Goal: Task Accomplishment & Management: Manage account settings

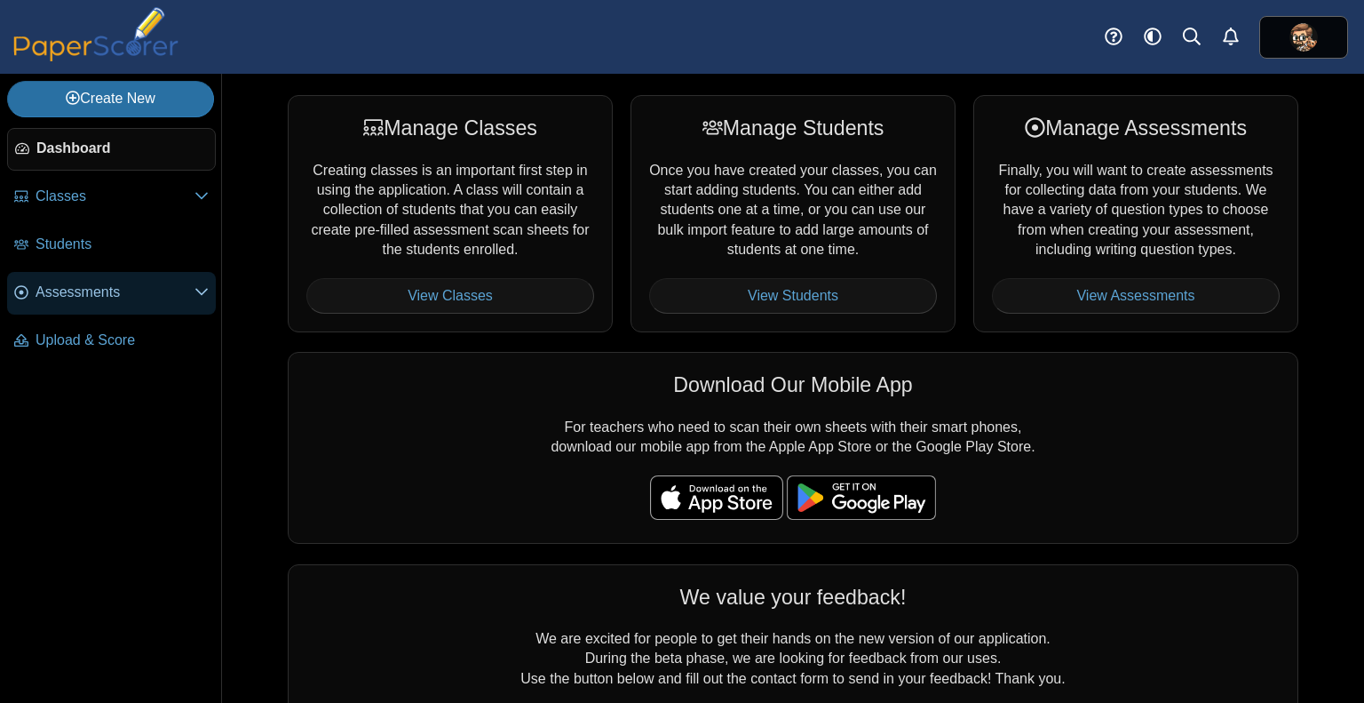
click at [105, 298] on span "Assessments" at bounding box center [115, 292] width 159 height 20
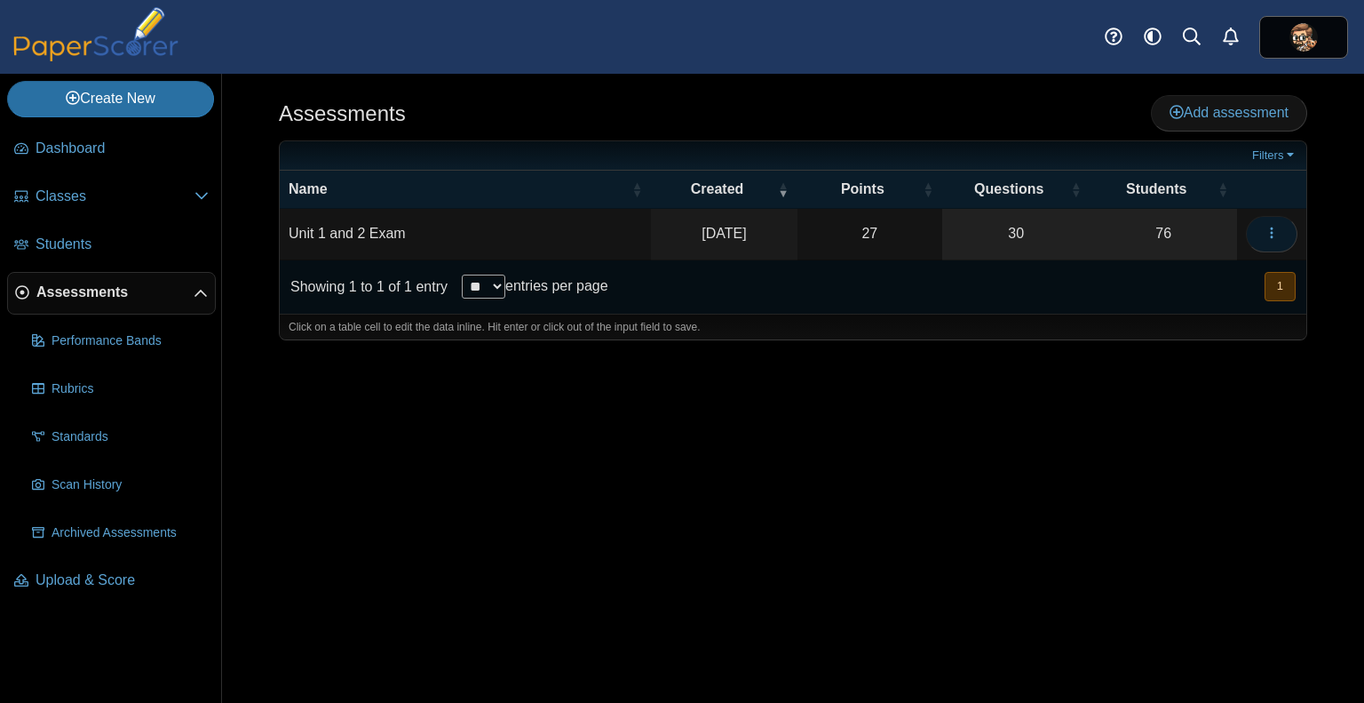
click at [1272, 234] on icon "button" at bounding box center [1272, 233] width 14 height 14
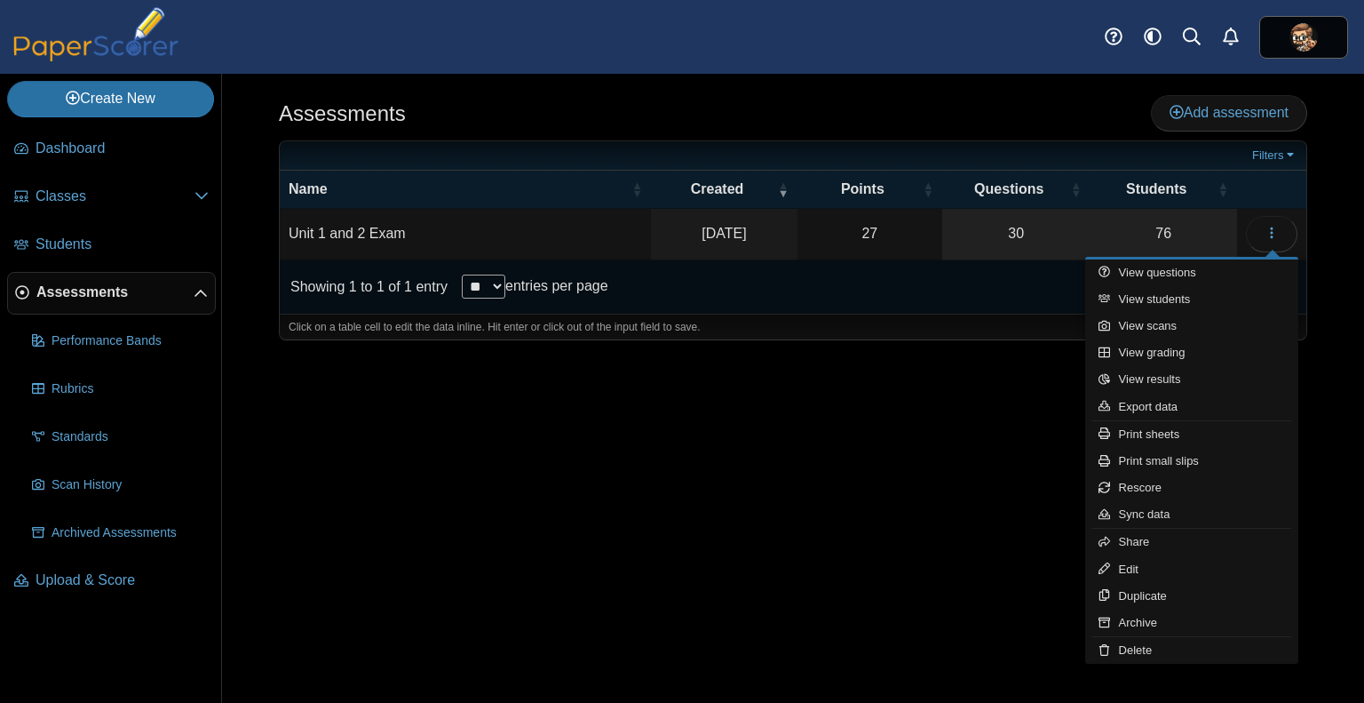
click at [371, 237] on td "Unit 1 and 2 Exam" at bounding box center [465, 234] width 371 height 51
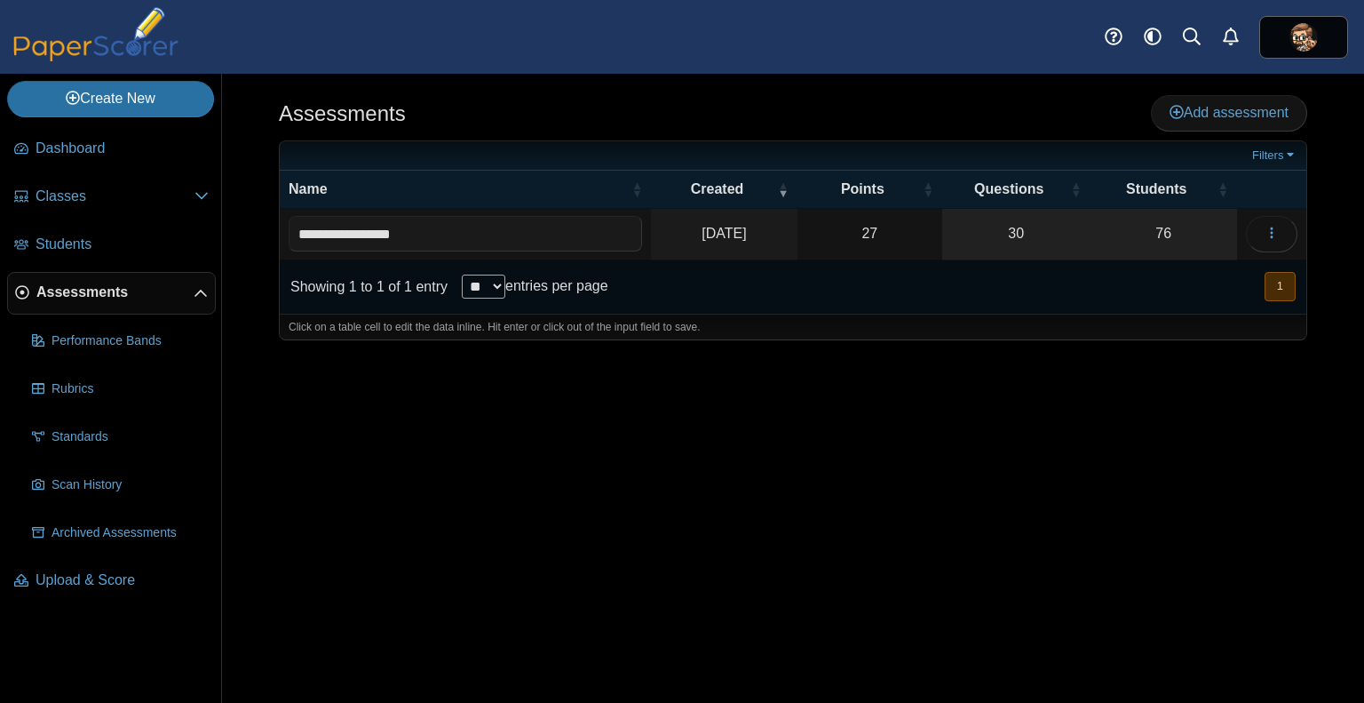
click at [884, 369] on div "Assessments Add assessment 27" at bounding box center [793, 388] width 1142 height 629
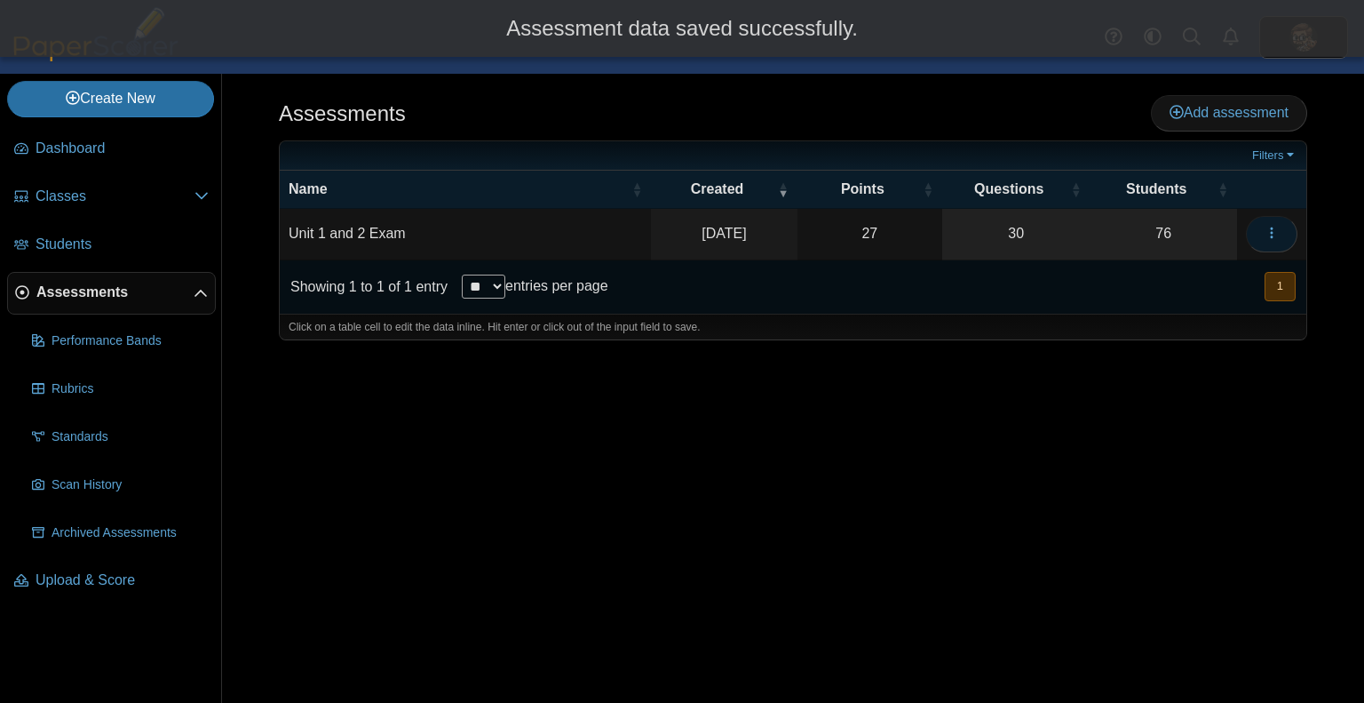
click at [1275, 232] on icon "button" at bounding box center [1272, 233] width 14 height 14
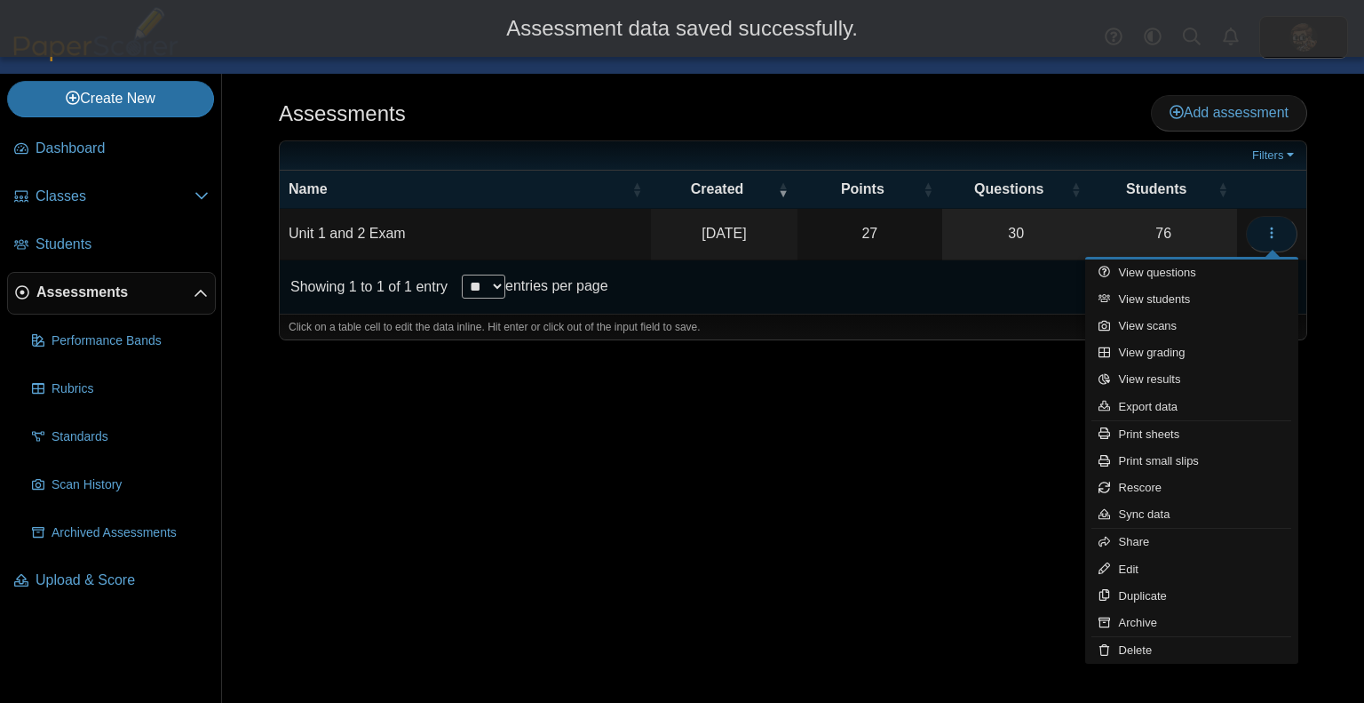
click at [1275, 232] on icon "button" at bounding box center [1272, 233] width 14 height 14
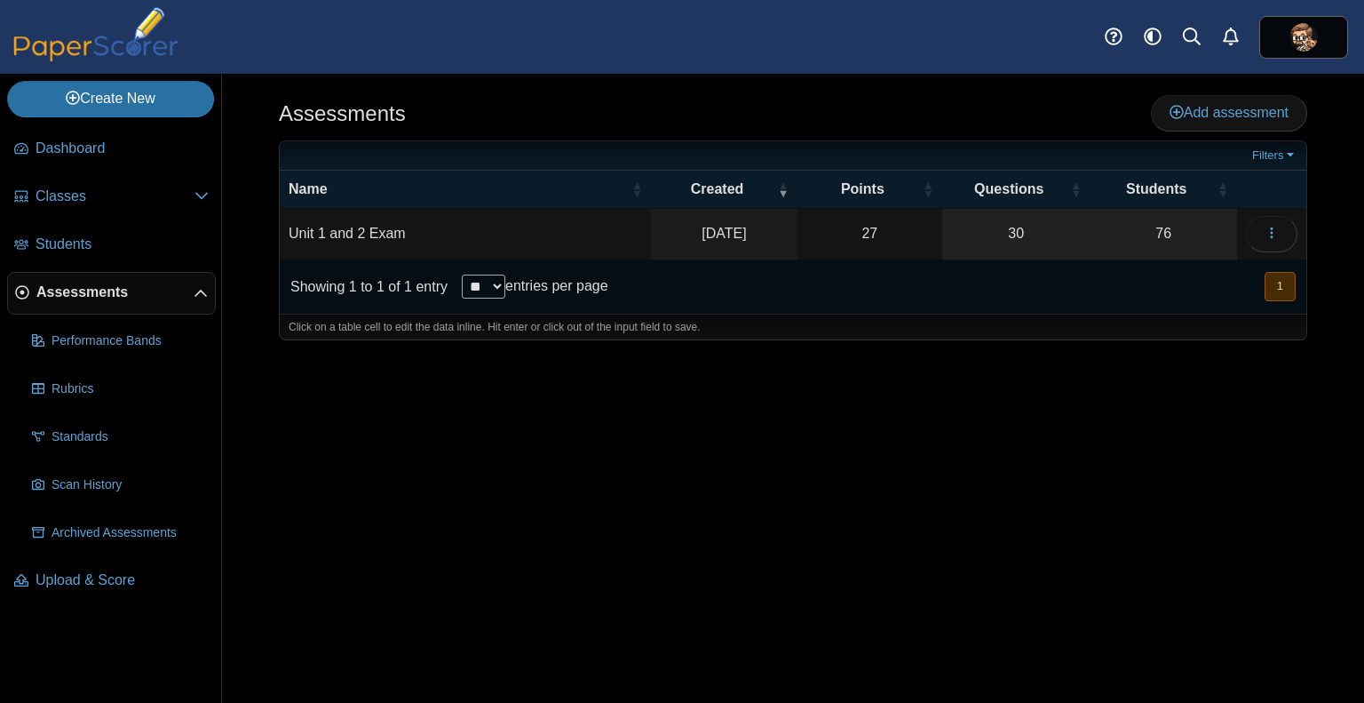
click at [1283, 284] on button "1" at bounding box center [1280, 286] width 31 height 29
click at [1279, 287] on button "1" at bounding box center [1280, 286] width 31 height 29
click at [1273, 226] on span "button" at bounding box center [1272, 233] width 14 height 15
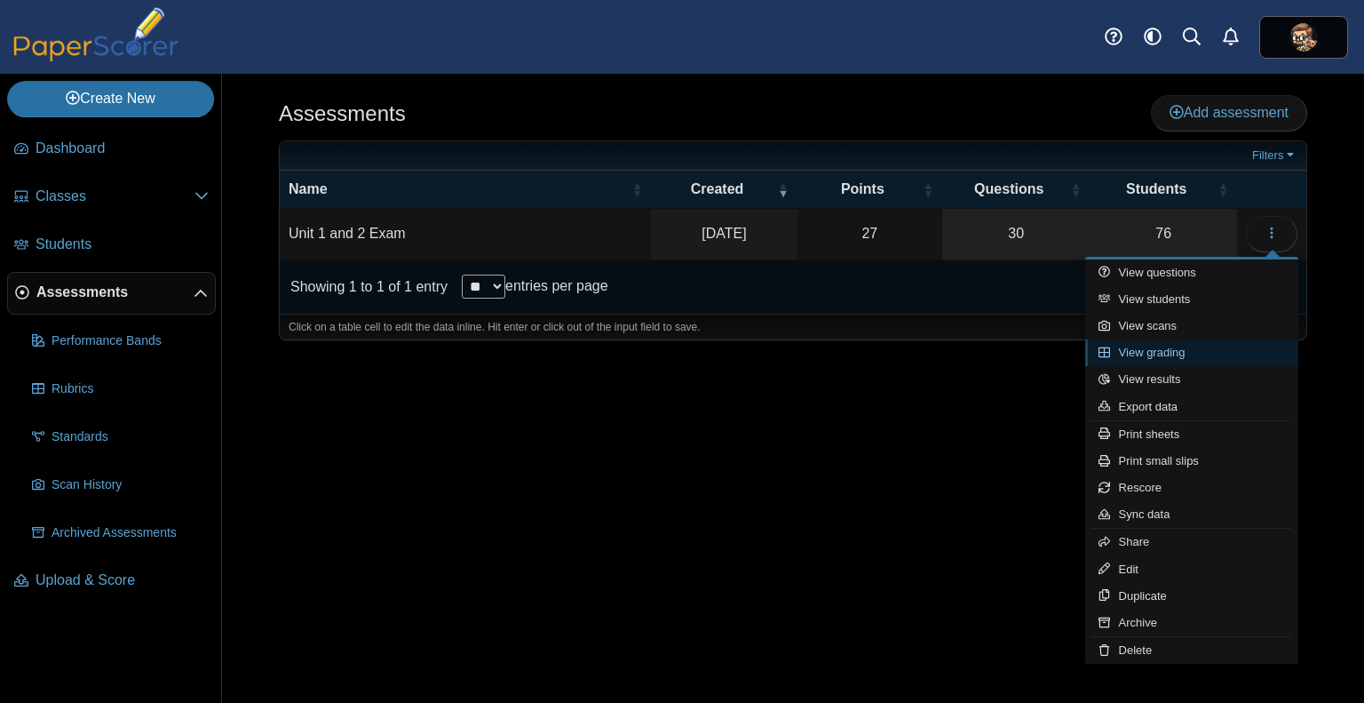
click at [1199, 354] on link "View grading" at bounding box center [1191, 352] width 213 height 27
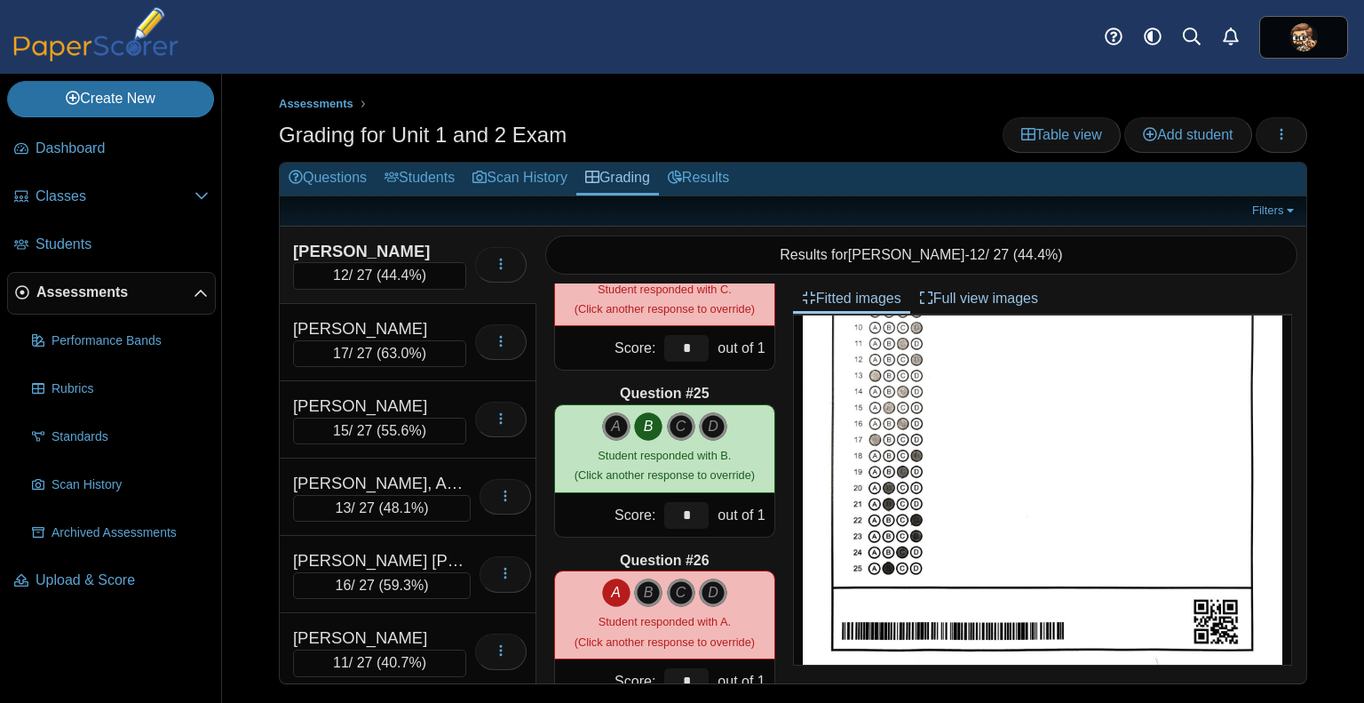
scroll to position [4214, 0]
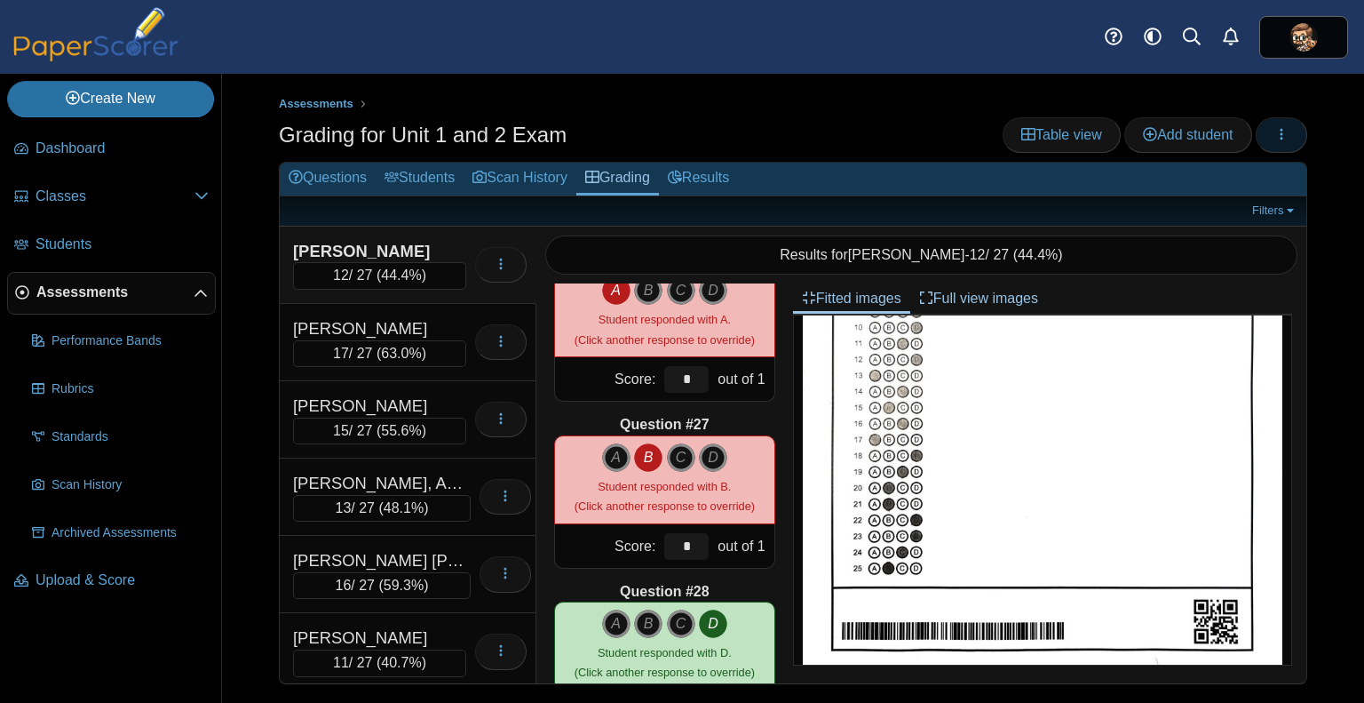
click at [1290, 138] on button "button" at bounding box center [1282, 135] width 52 height 36
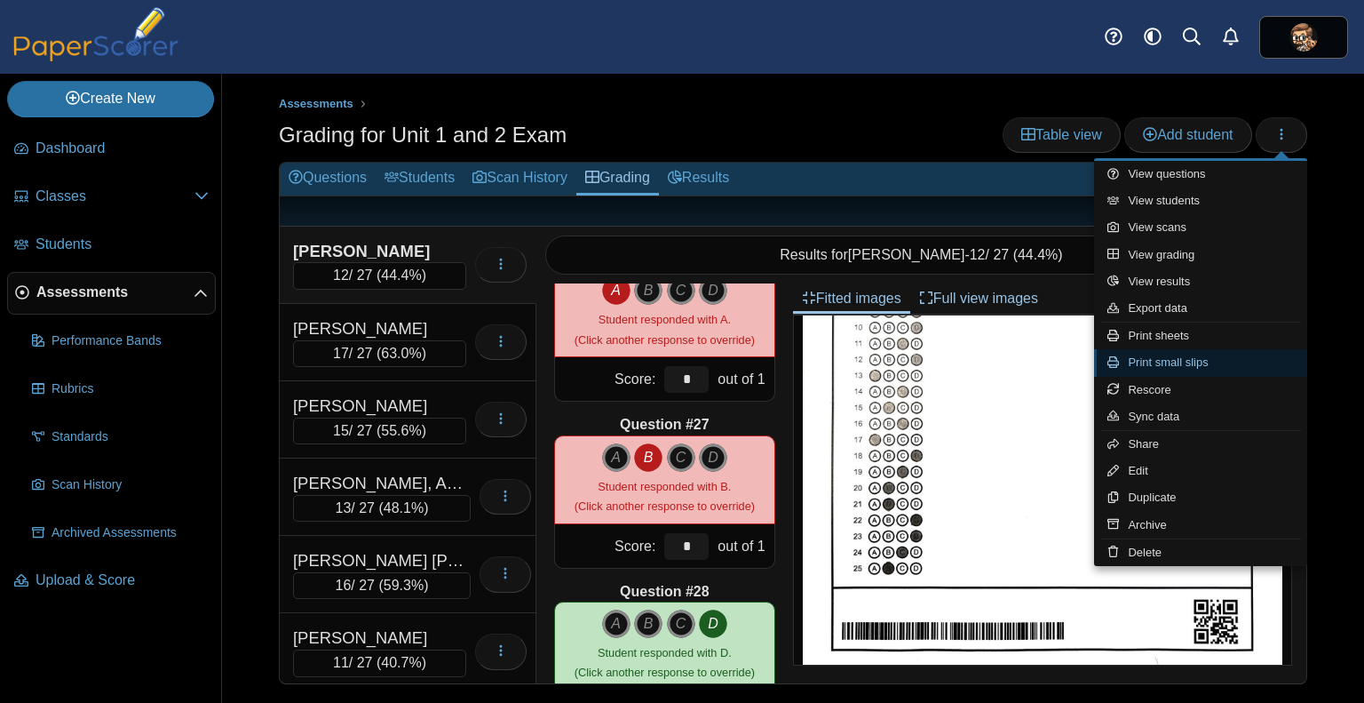
click at [1173, 367] on link "Print small slips" at bounding box center [1200, 362] width 213 height 27
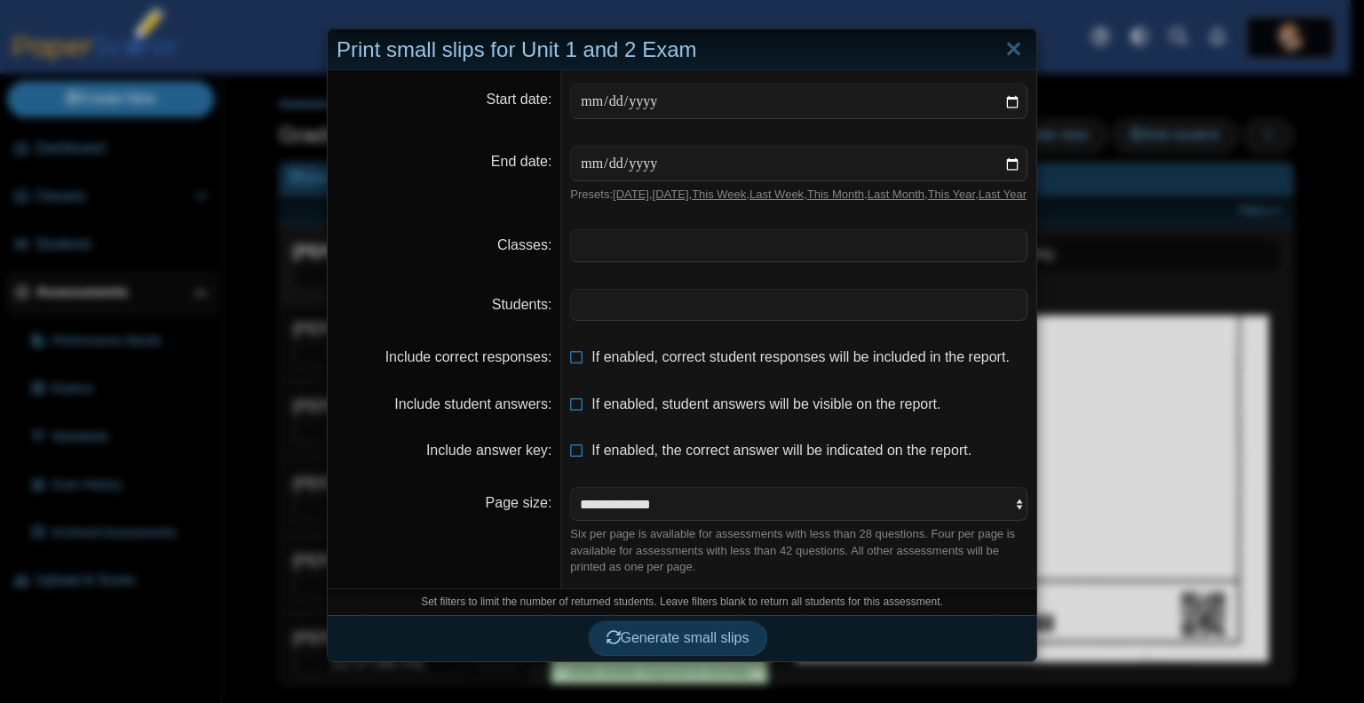
scroll to position [266, 0]
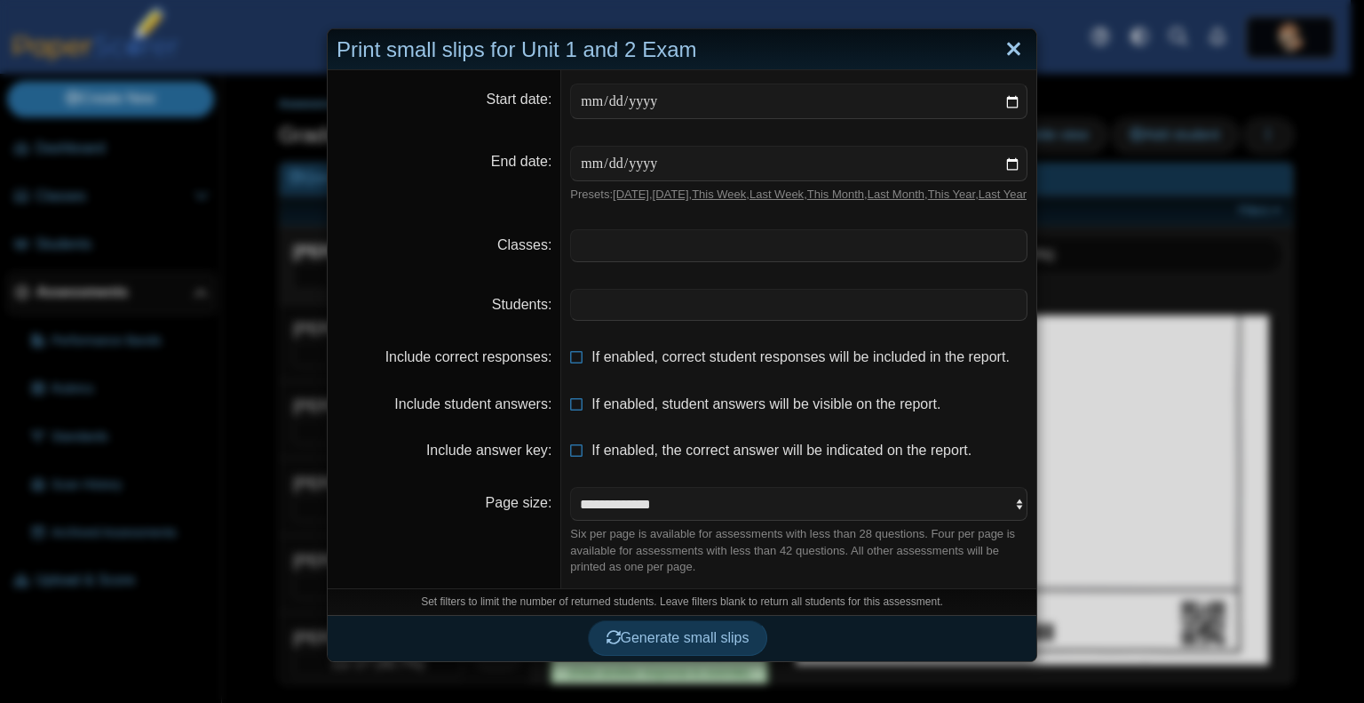
click at [1010, 52] on link "Close" at bounding box center [1014, 50] width 28 height 30
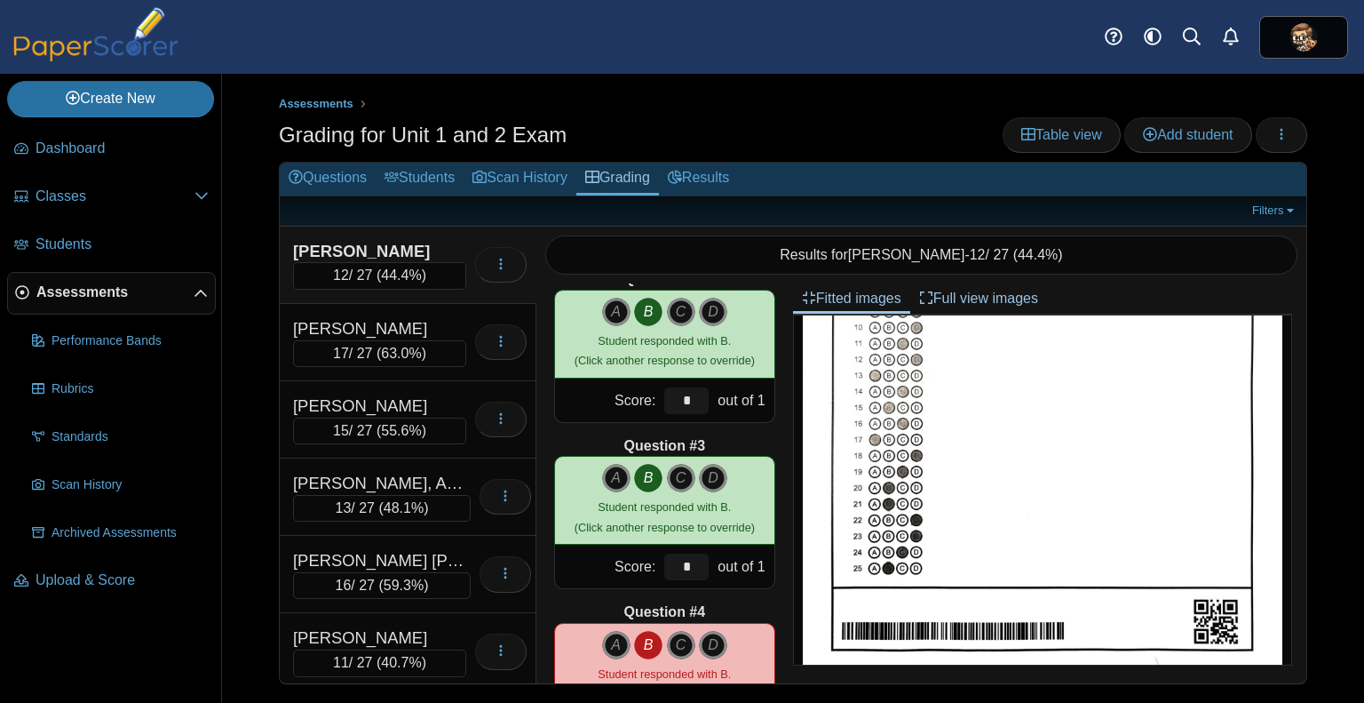
scroll to position [0, 0]
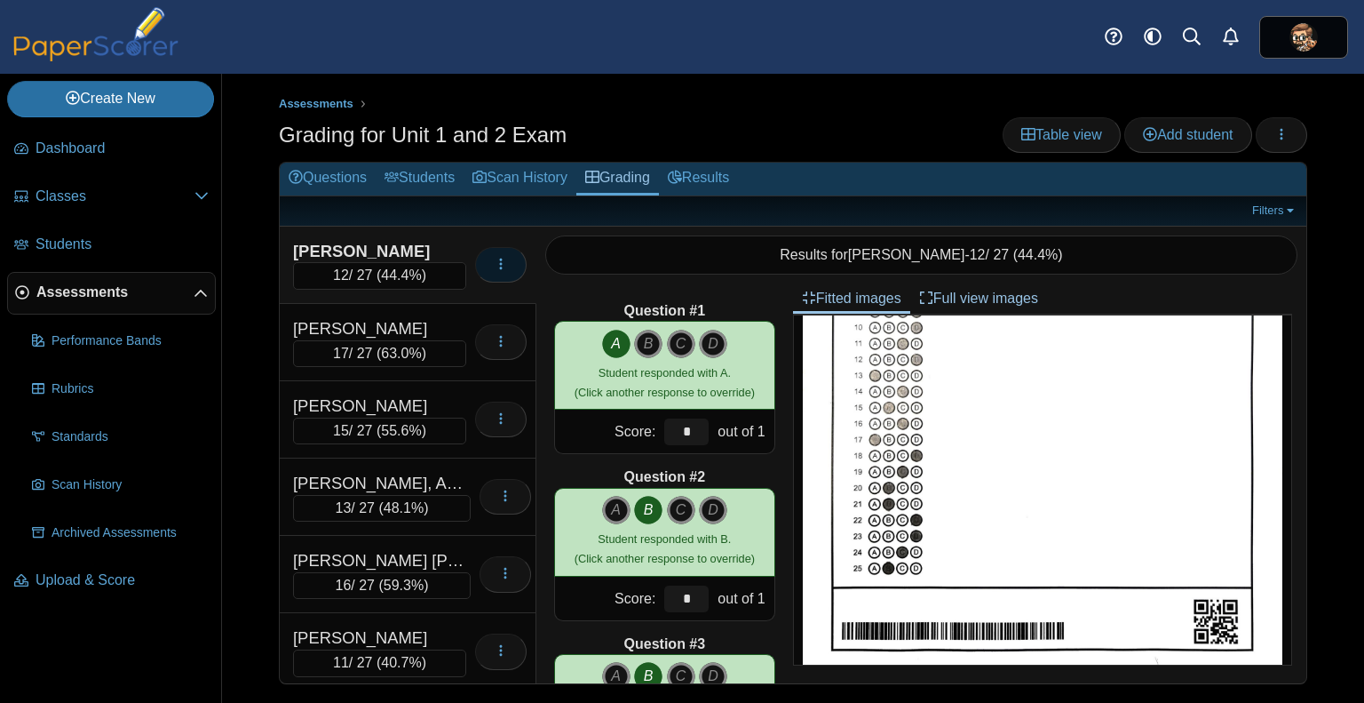
click at [494, 265] on icon "button" at bounding box center [501, 264] width 14 height 14
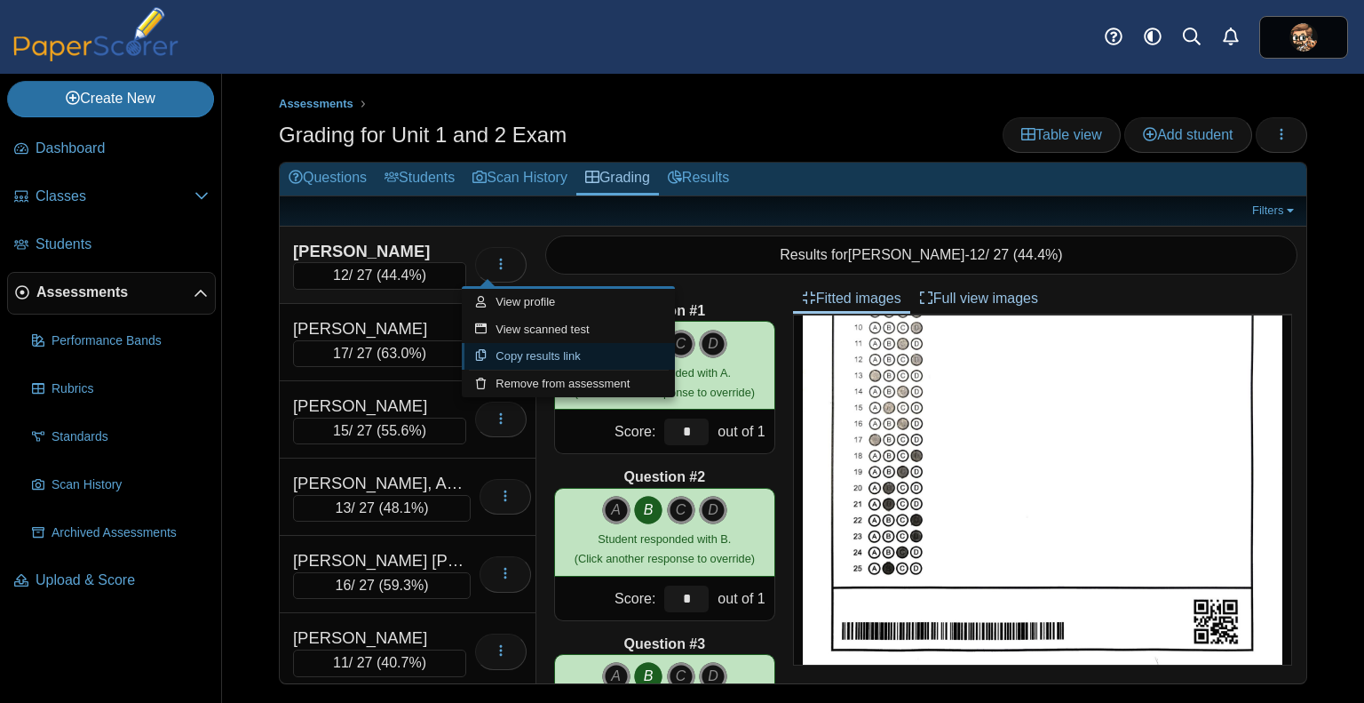
click at [600, 365] on link "Copy results link" at bounding box center [568, 356] width 213 height 27
type textarea "**********"
click at [537, 211] on ul at bounding box center [768, 211] width 959 height 18
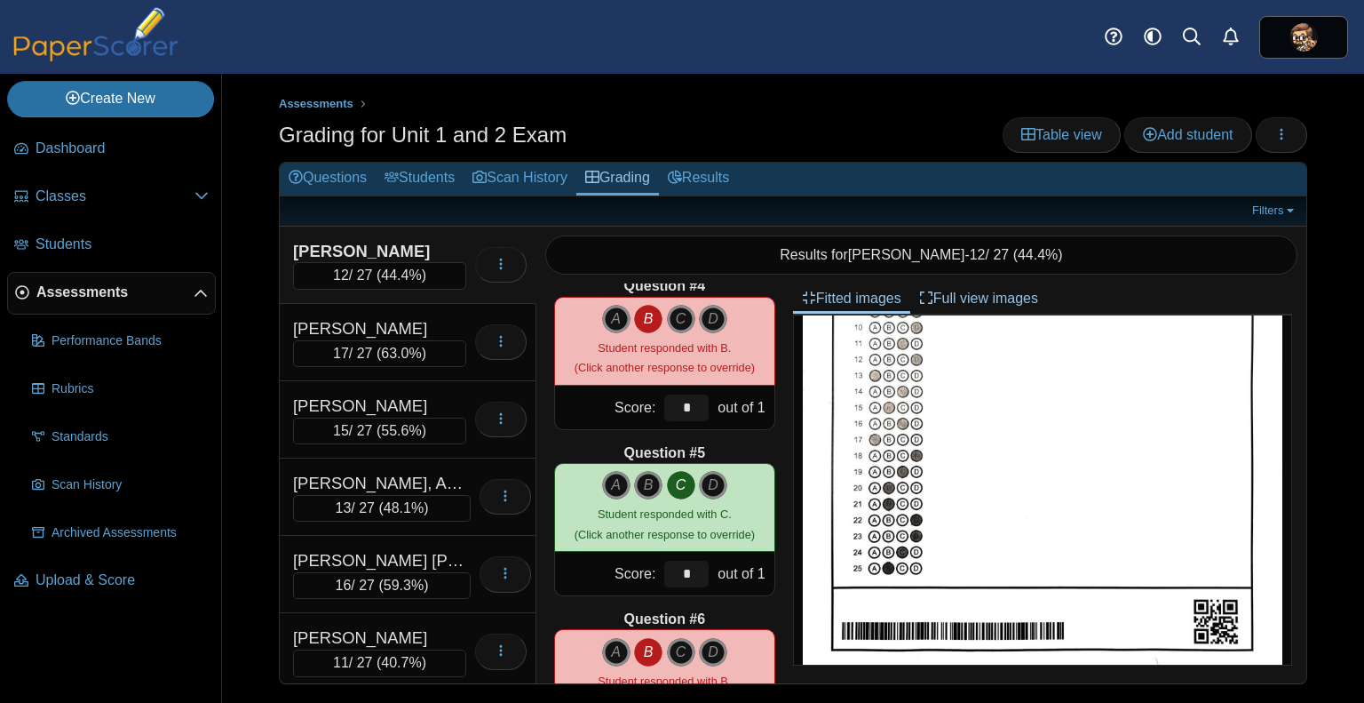
scroll to position [525, 0]
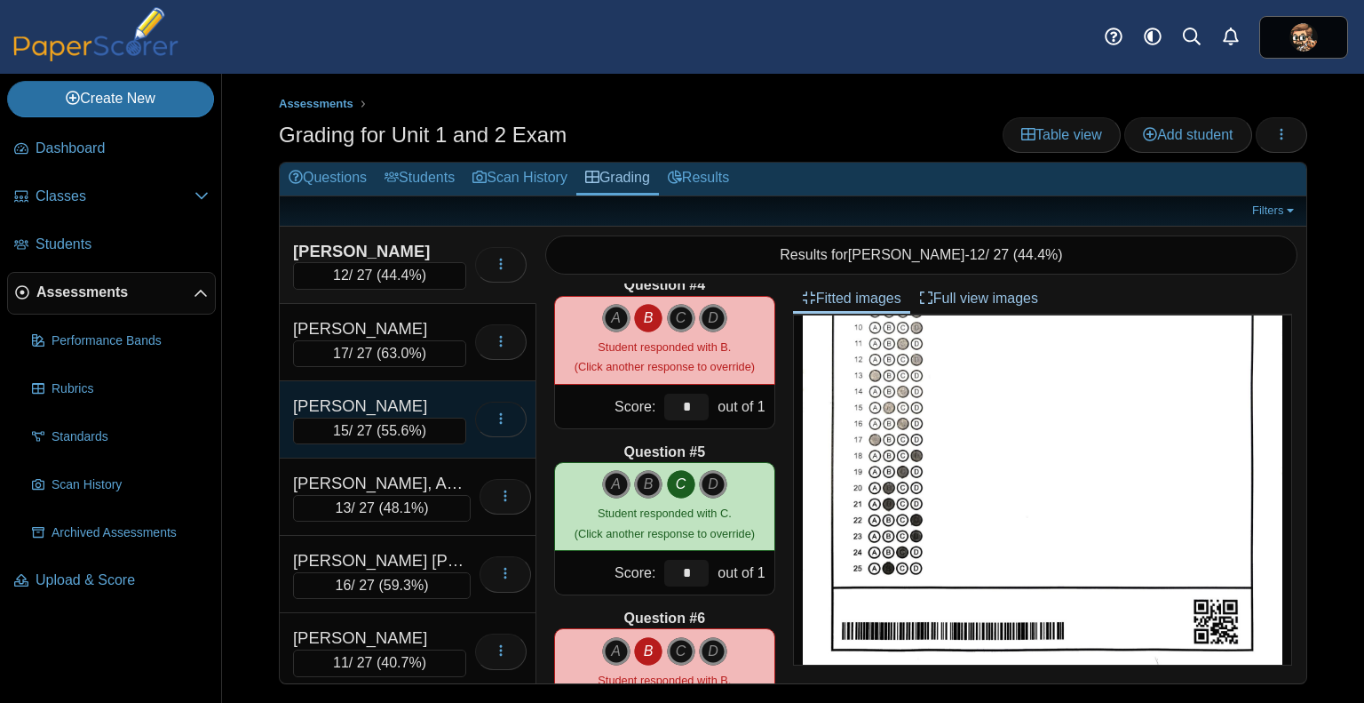
click at [494, 419] on icon "button" at bounding box center [501, 418] width 14 height 14
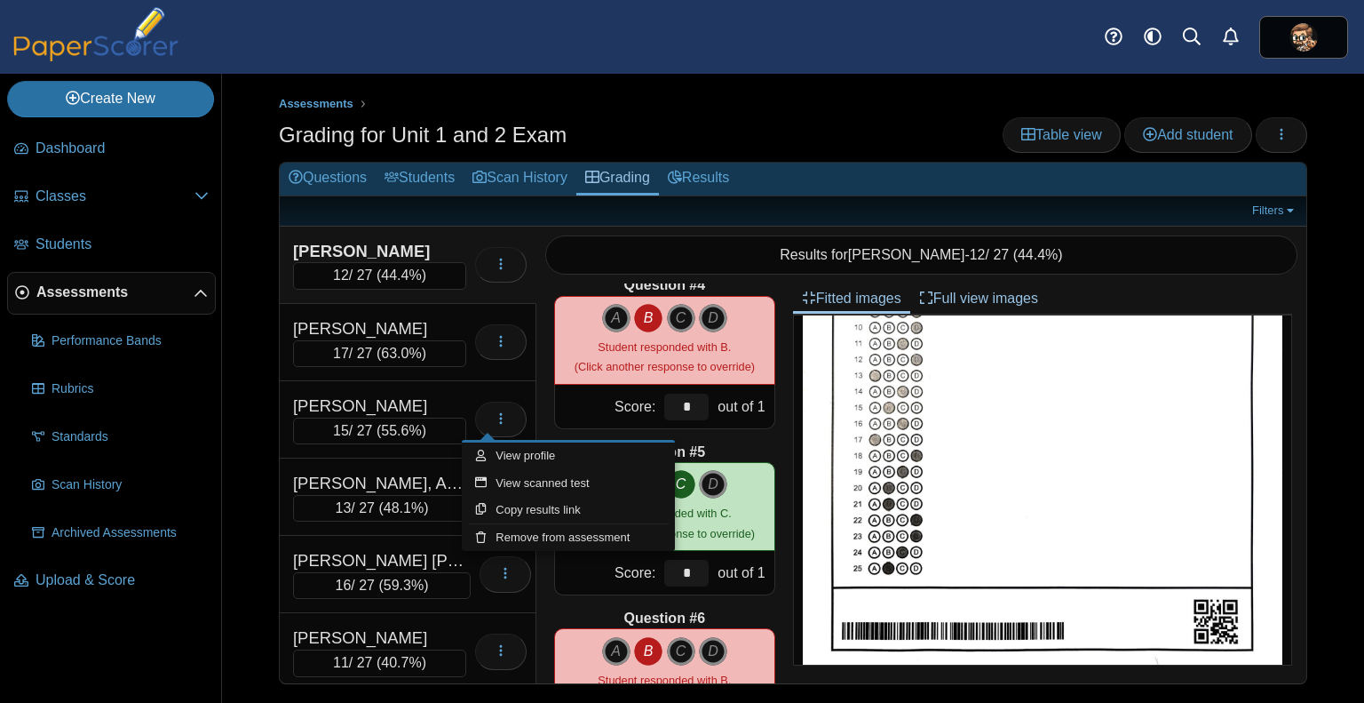
click at [542, 227] on div "Results for Ava Apodaca - 12 / 27 ( 44.4% )" at bounding box center [922, 255] width 770 height 57
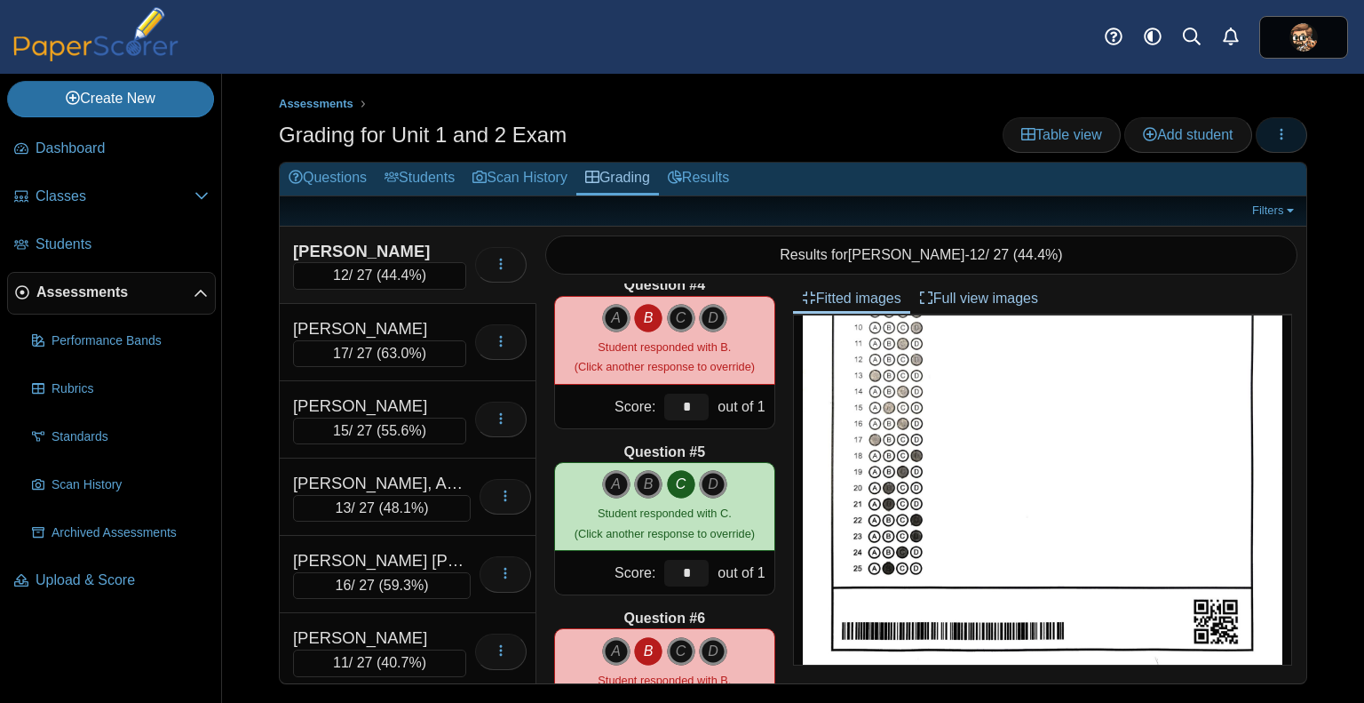
click at [1291, 132] on button "button" at bounding box center [1282, 135] width 52 height 36
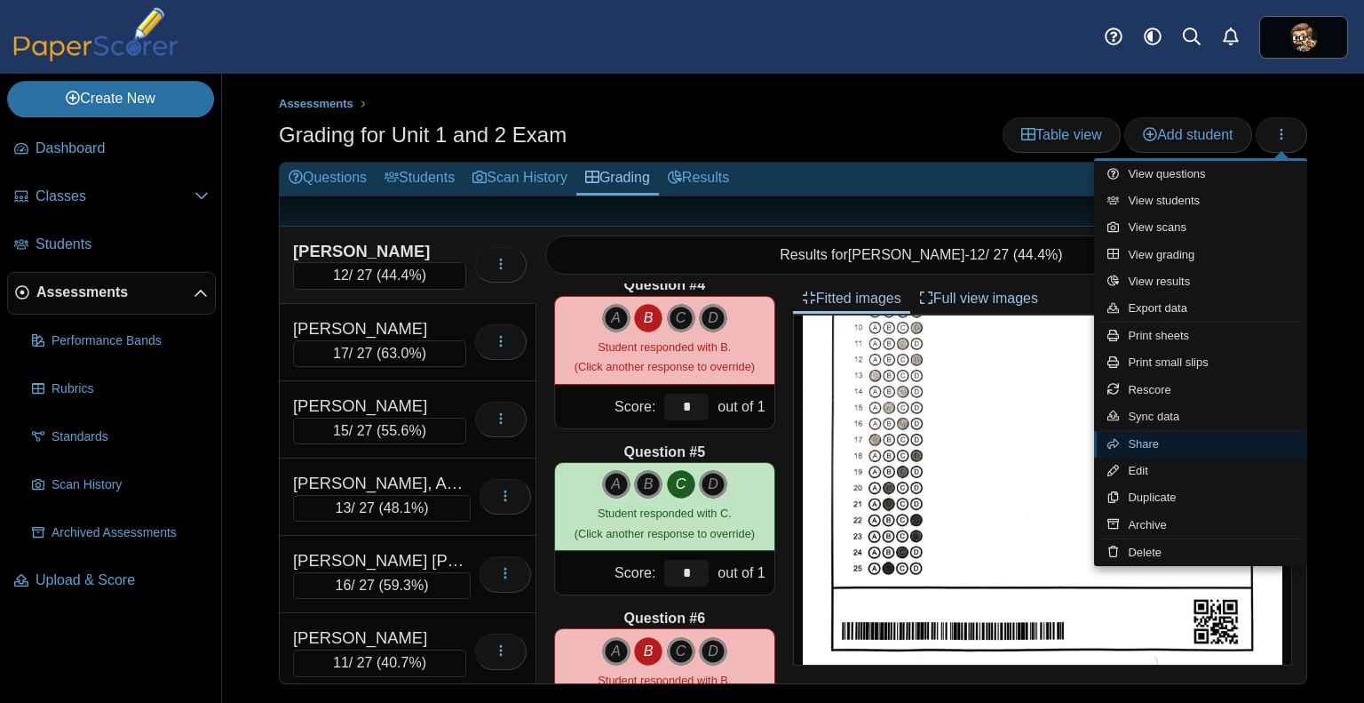
click at [1135, 447] on link "Share" at bounding box center [1200, 444] width 213 height 27
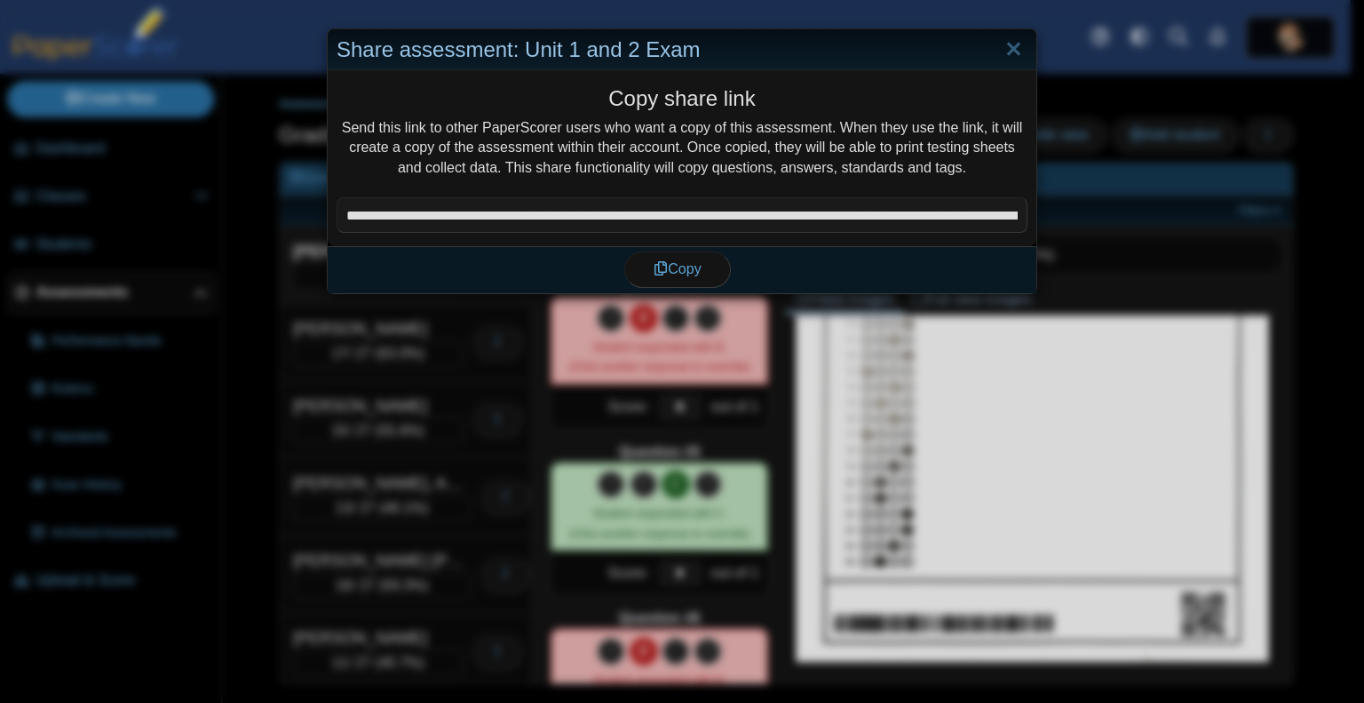
scroll to position [266, 0]
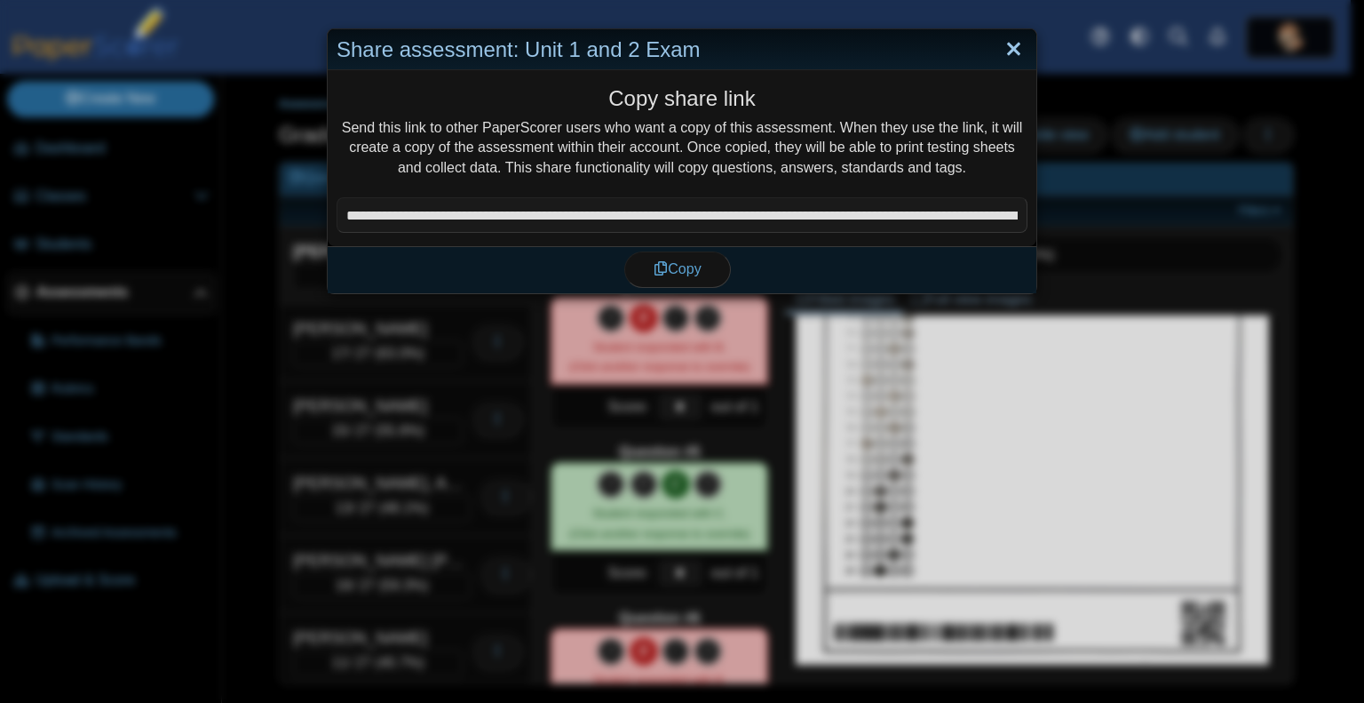
click at [1010, 55] on link "Close" at bounding box center [1014, 50] width 28 height 30
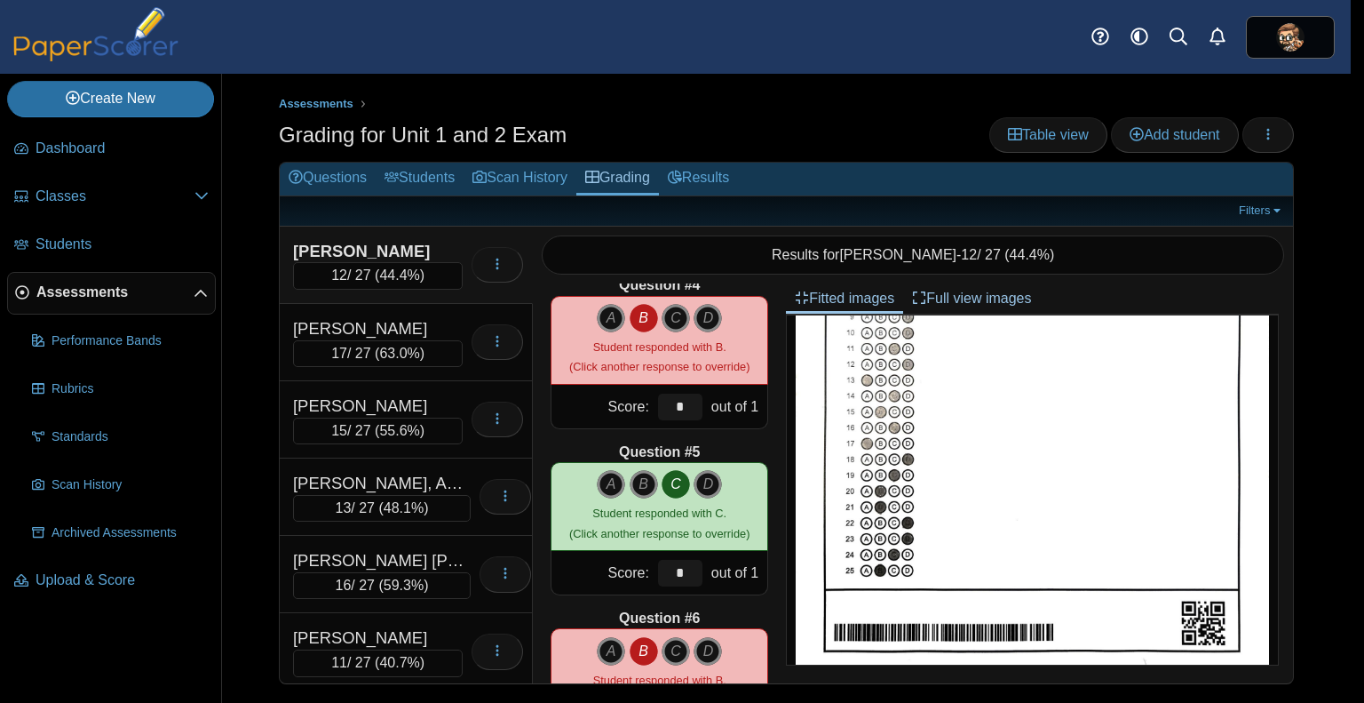
scroll to position [275, 0]
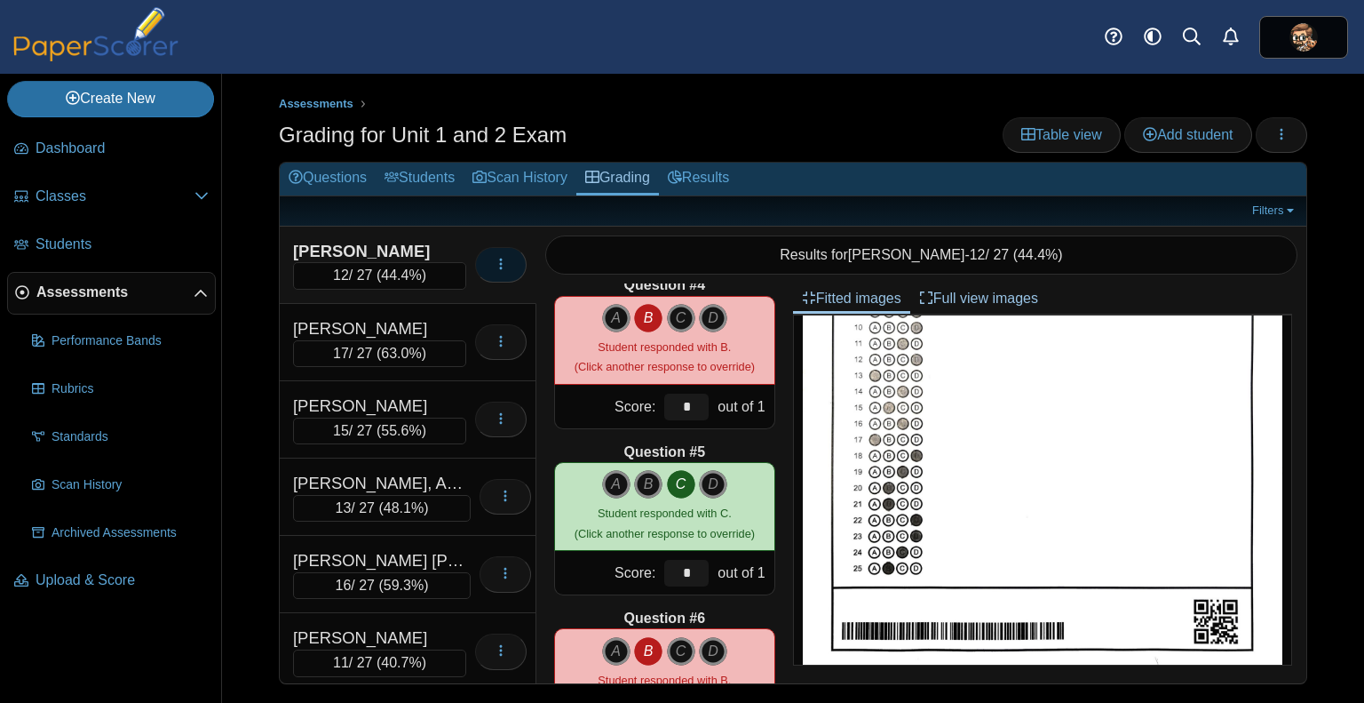
click at [489, 272] on button "button" at bounding box center [501, 265] width 52 height 36
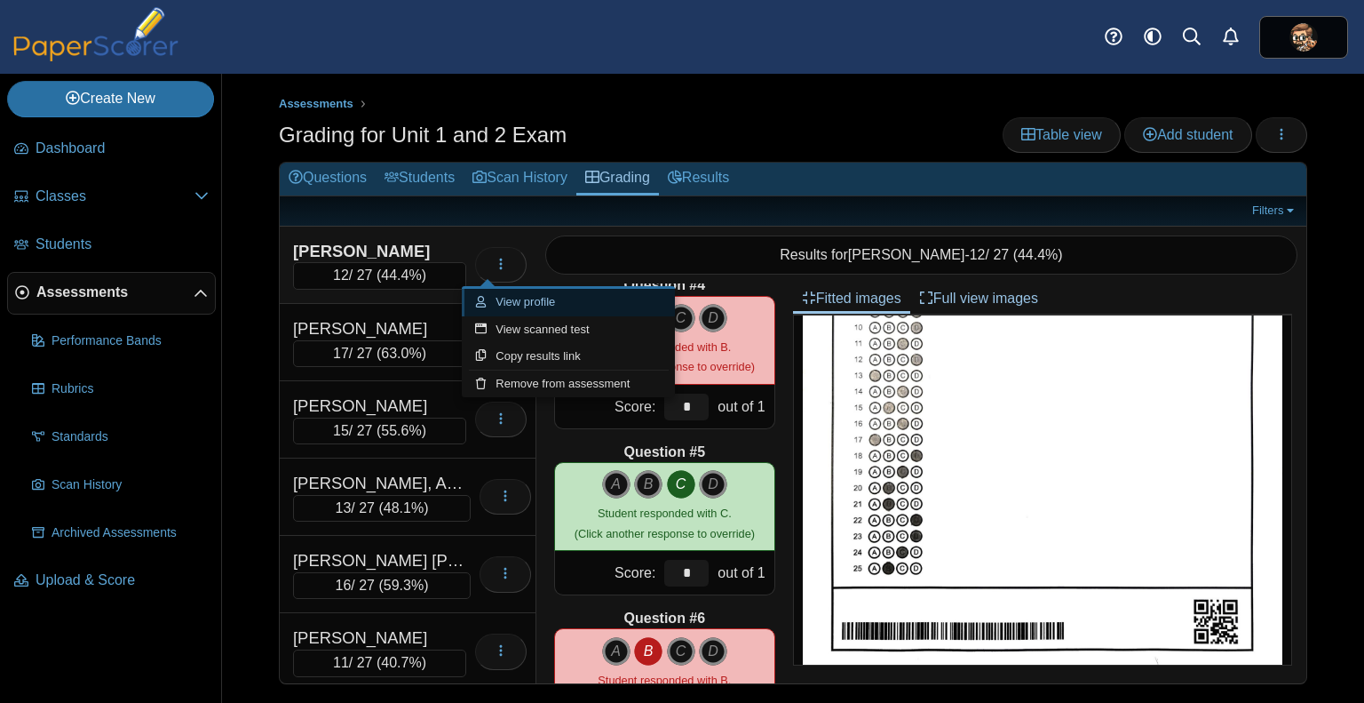
click at [577, 308] on link "View profile" at bounding box center [568, 302] width 213 height 27
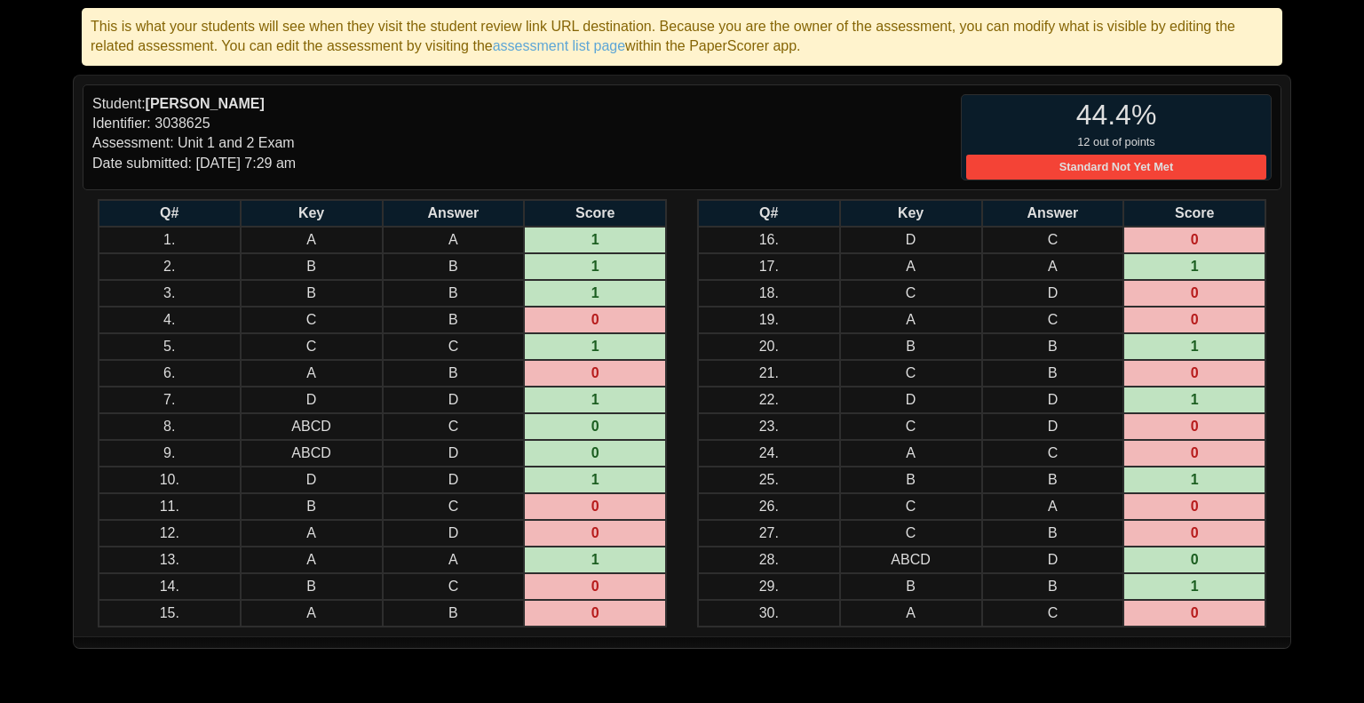
scroll to position [219, 0]
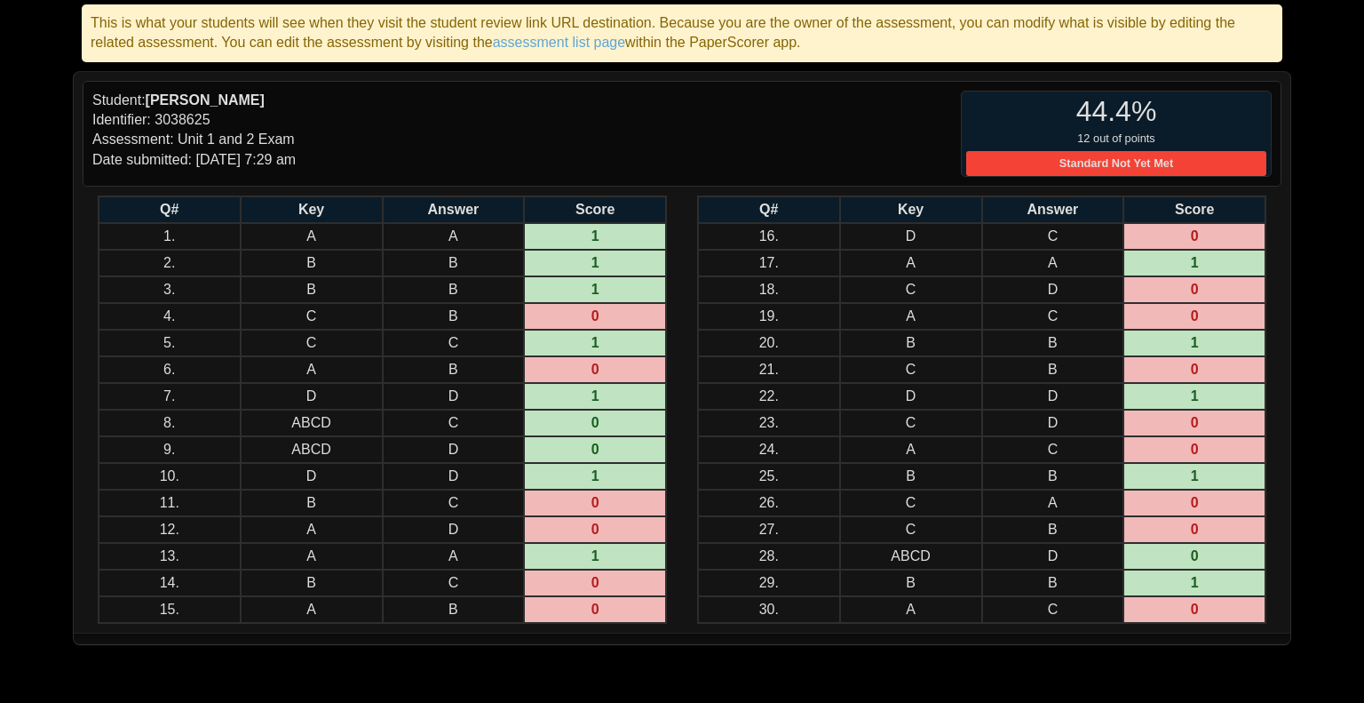
click at [682, 273] on div "Q# Key Answer Score 16. D C A" at bounding box center [982, 409] width 600 height 428
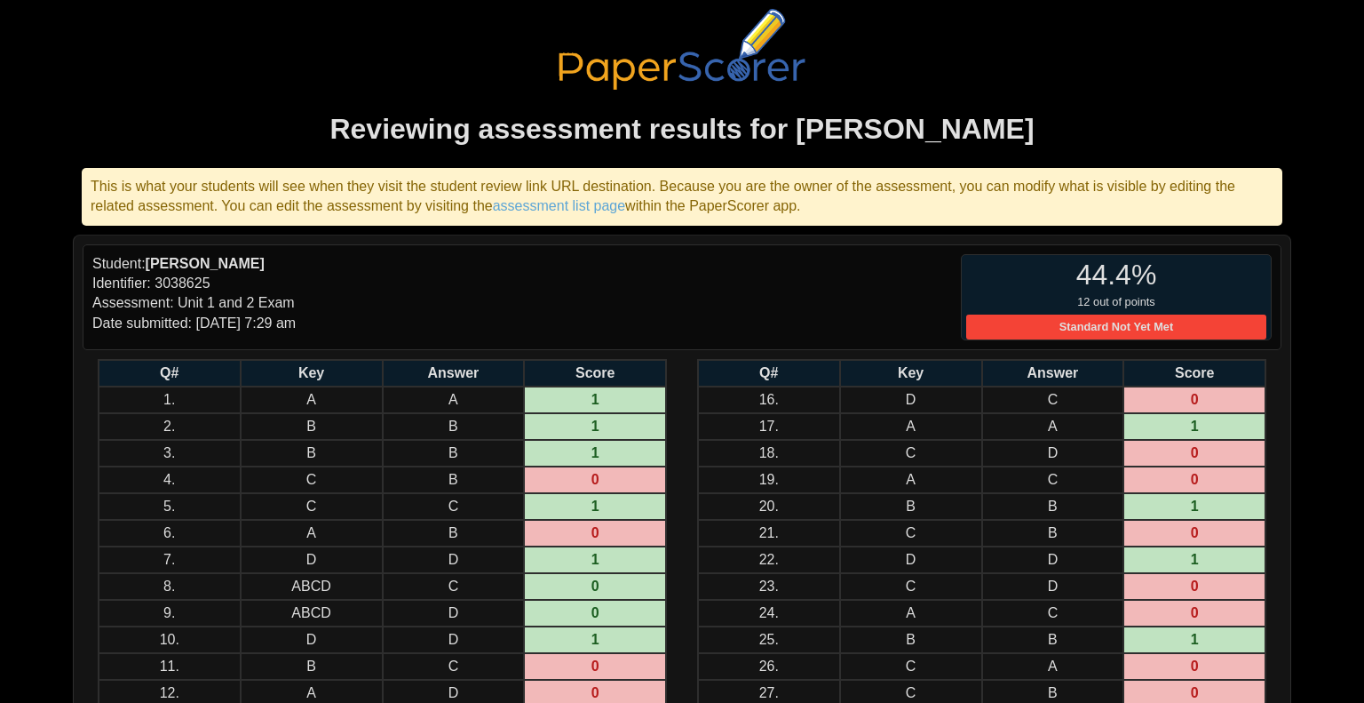
scroll to position [0, 0]
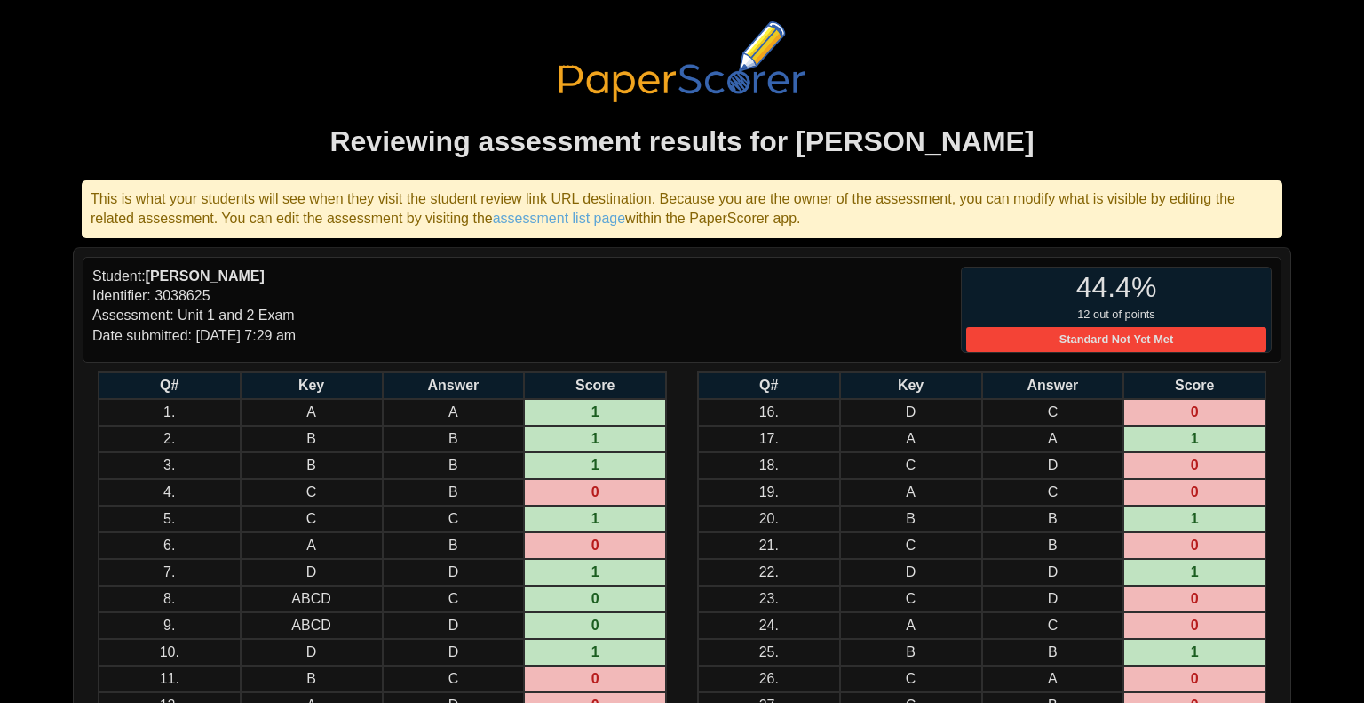
click at [623, 337] on div "Student: Ava Apodaca Identifier: 3038625 Assessment: Unit 1 and 2 Exam Date sub…" at bounding box center [387, 309] width 590 height 87
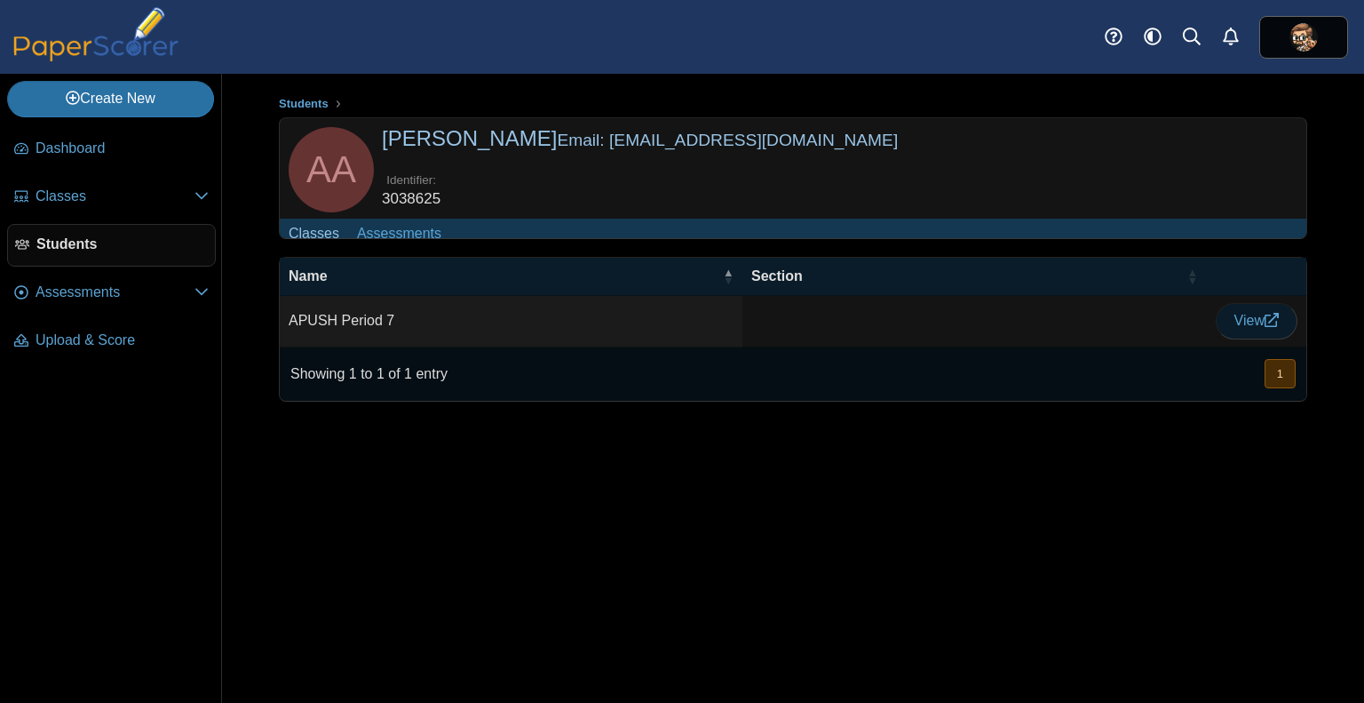
click at [1252, 328] on span "View" at bounding box center [1257, 320] width 44 height 15
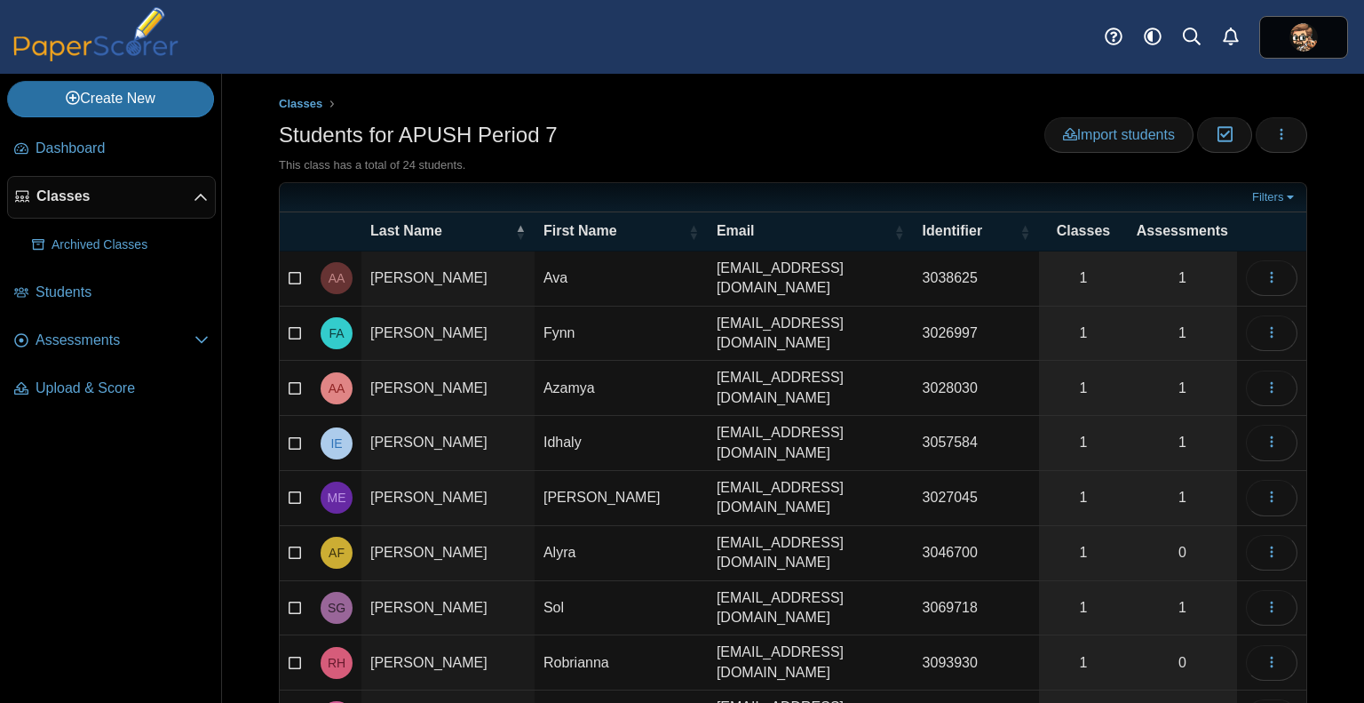
click at [808, 150] on div "Students for APUSH Period 7 Import students Moderation 0 Loading…" at bounding box center [793, 137] width 1029 height 40
click at [1265, 279] on icon "button" at bounding box center [1272, 277] width 14 height 14
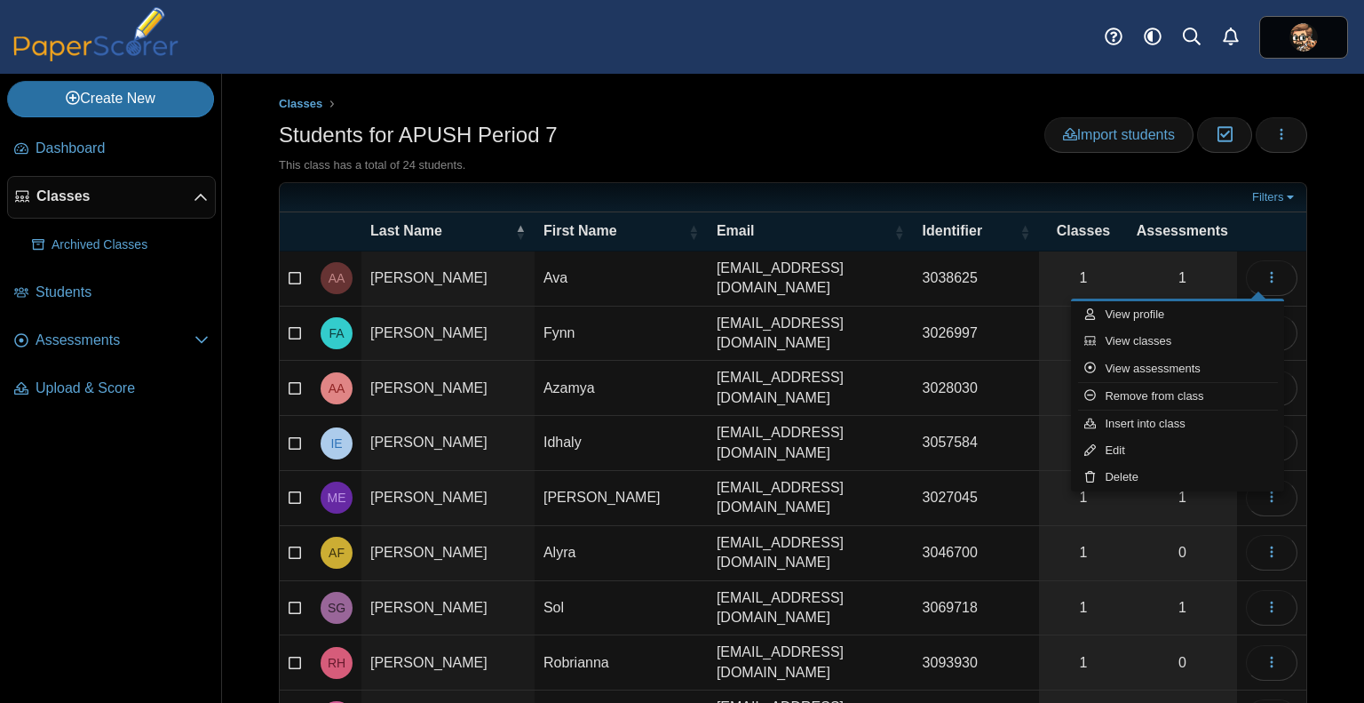
click at [938, 131] on div "Students for APUSH Period 7 Import students Moderation 0 Loading…" at bounding box center [793, 137] width 1029 height 40
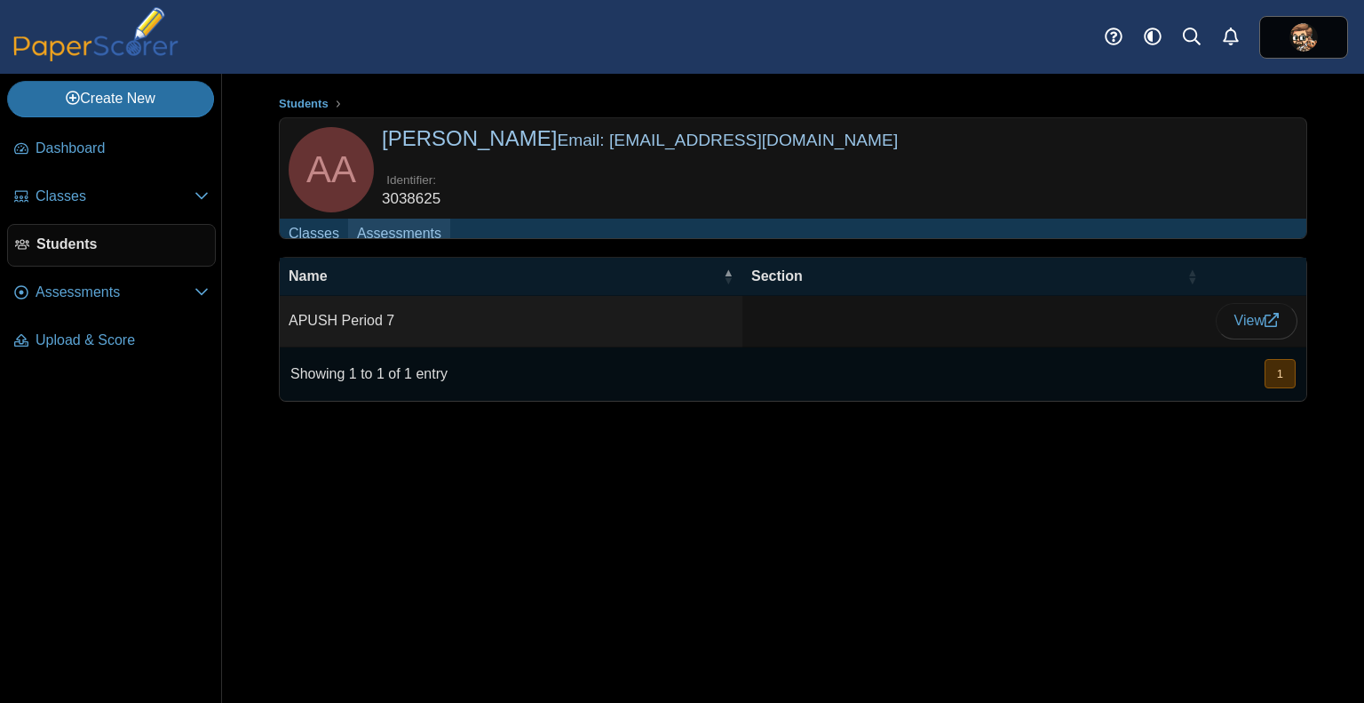
click at [411, 234] on link "Assessments" at bounding box center [399, 235] width 102 height 33
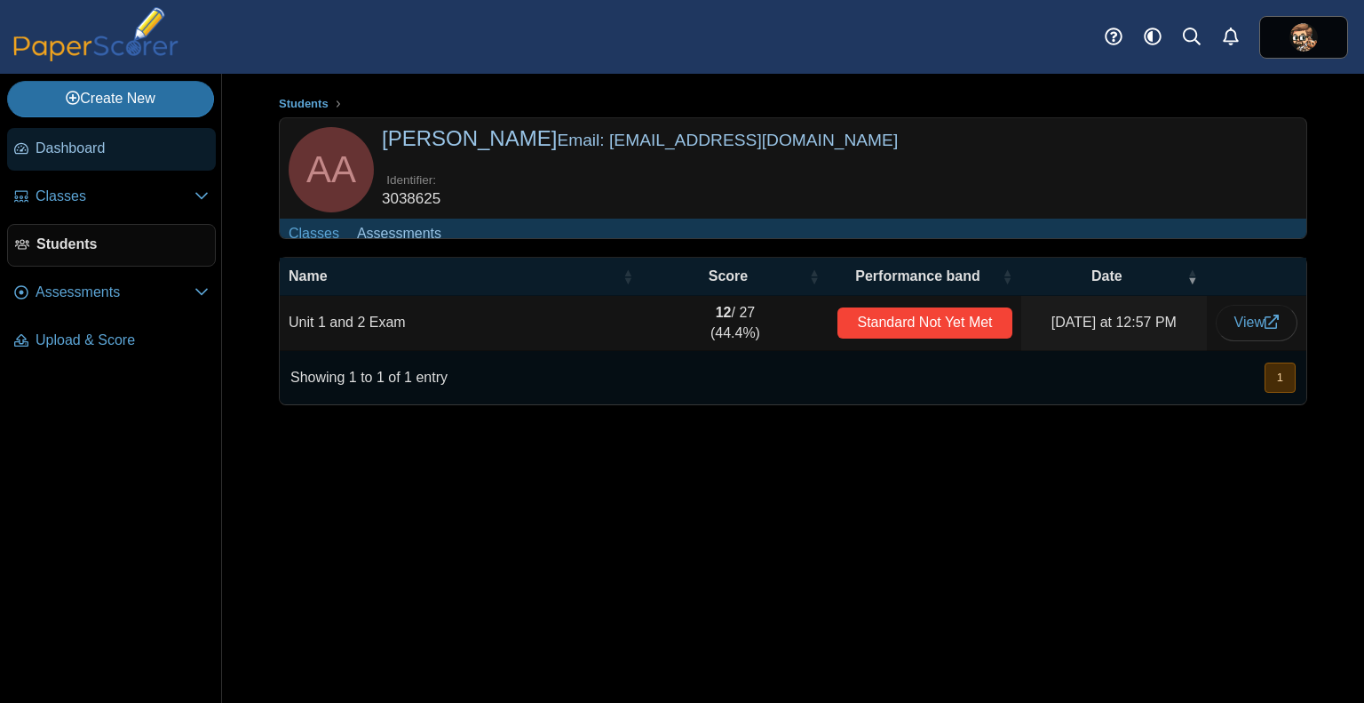
click at [92, 149] on span "Dashboard" at bounding box center [122, 149] width 173 height 20
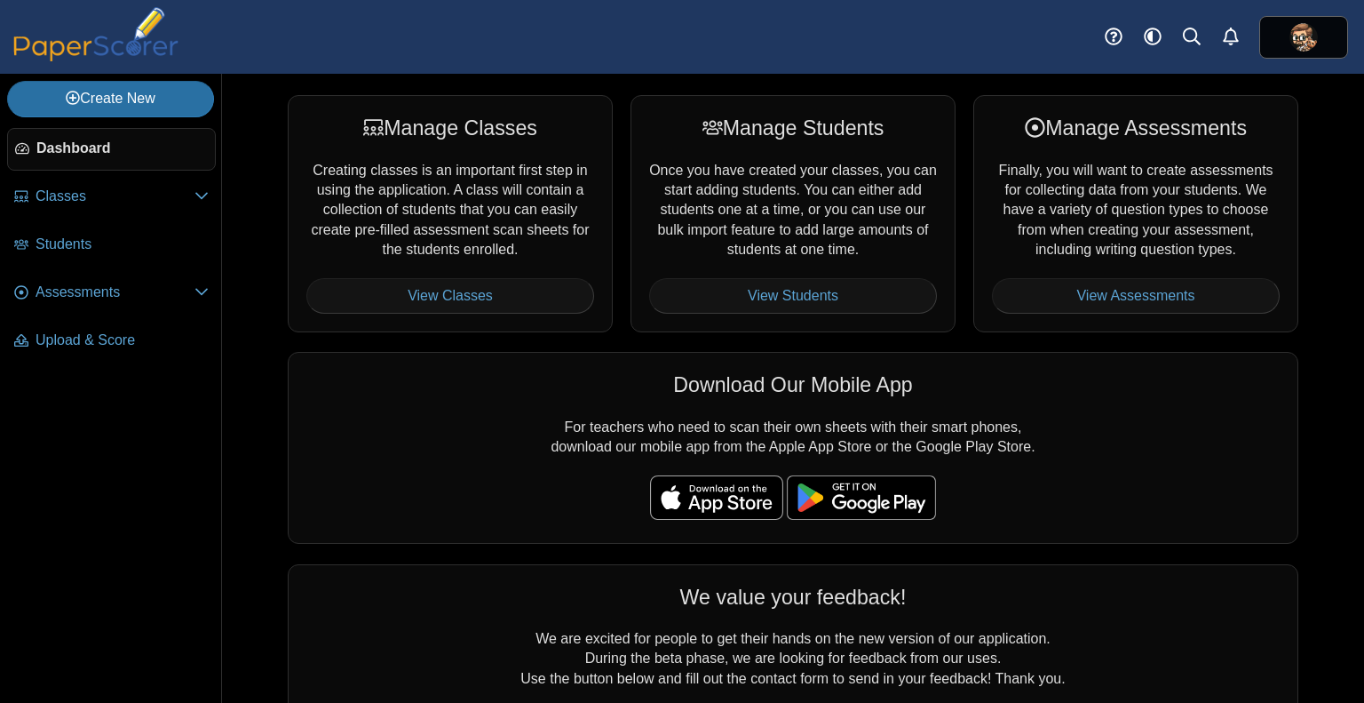
click at [616, 298] on div "Manage Classes Creating classes is an important first step in using the applica…" at bounding box center [793, 213] width 1029 height 237
click at [1120, 32] on use at bounding box center [1113, 36] width 17 height 17
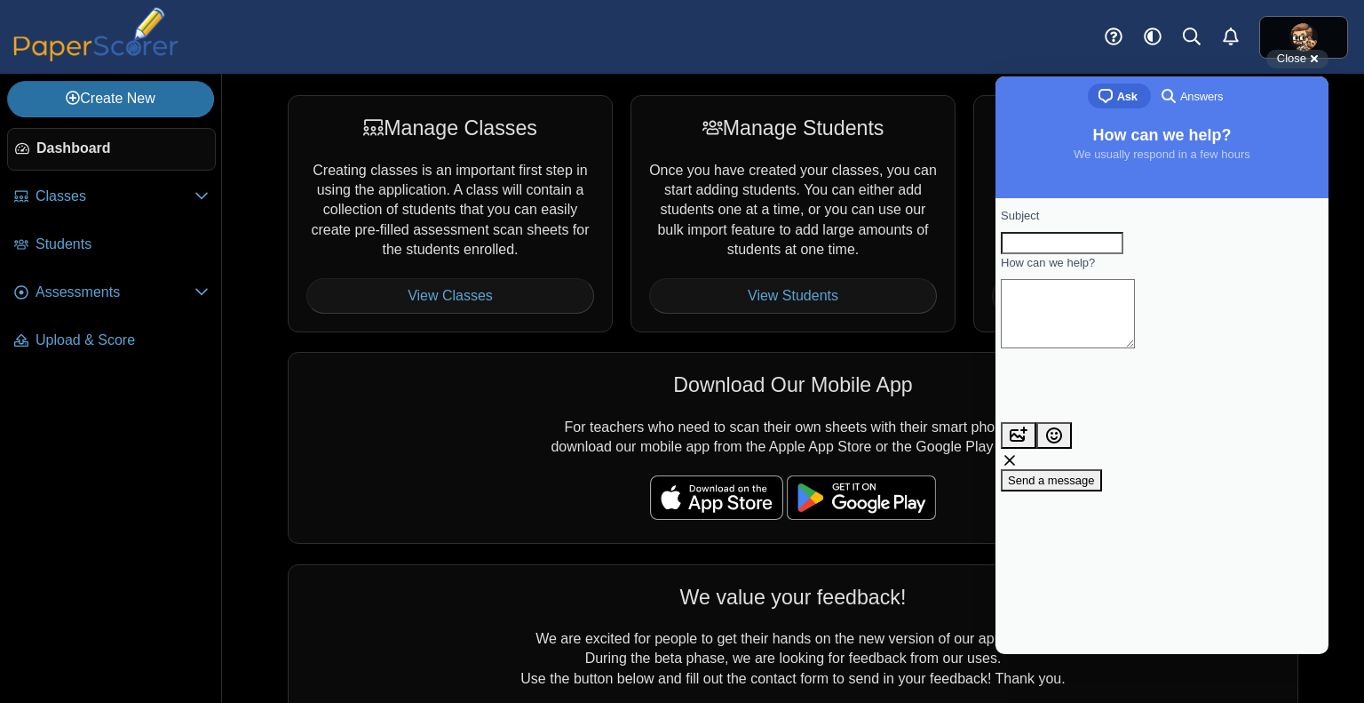
click at [1190, 107] on div "search-medium Answers" at bounding box center [1190, 95] width 65 height 21
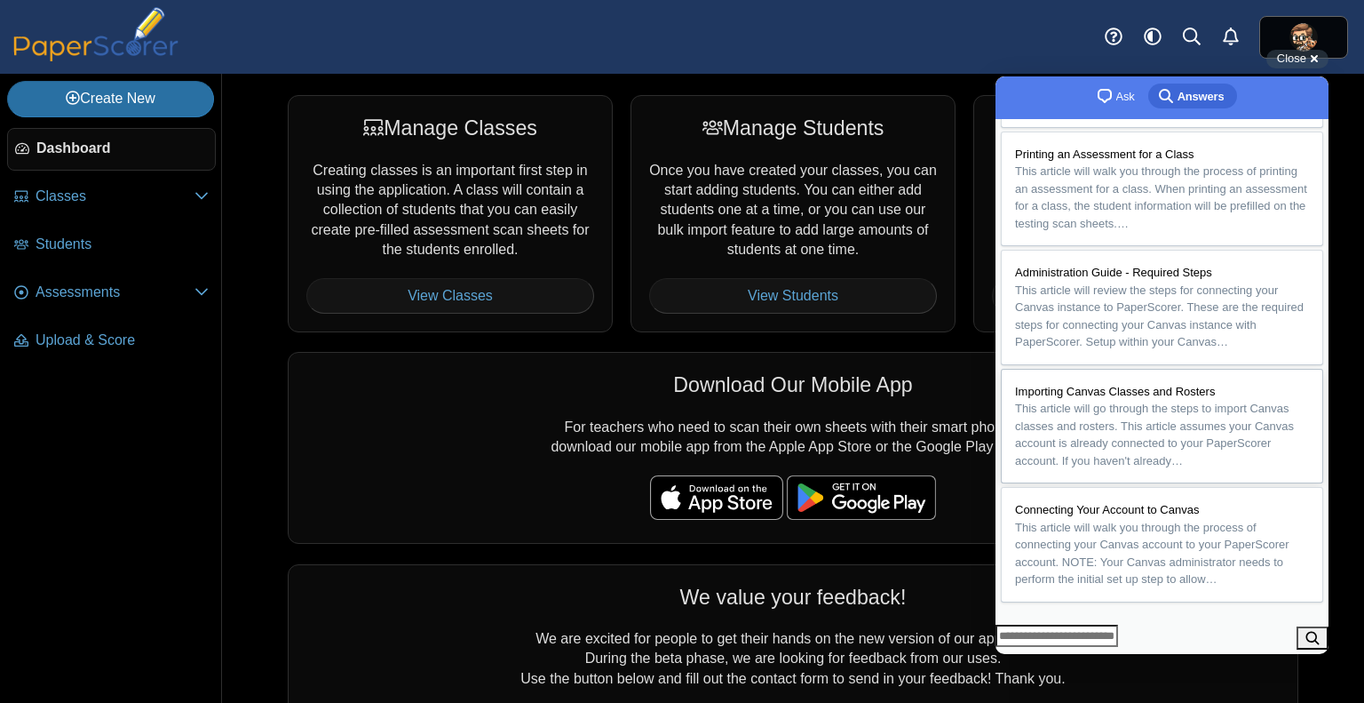
scroll to position [308, 0]
click at [1118, 634] on input "Search Doc articles" at bounding box center [1057, 635] width 123 height 23
type input "**********"
click button "search" at bounding box center [1313, 637] width 32 height 23
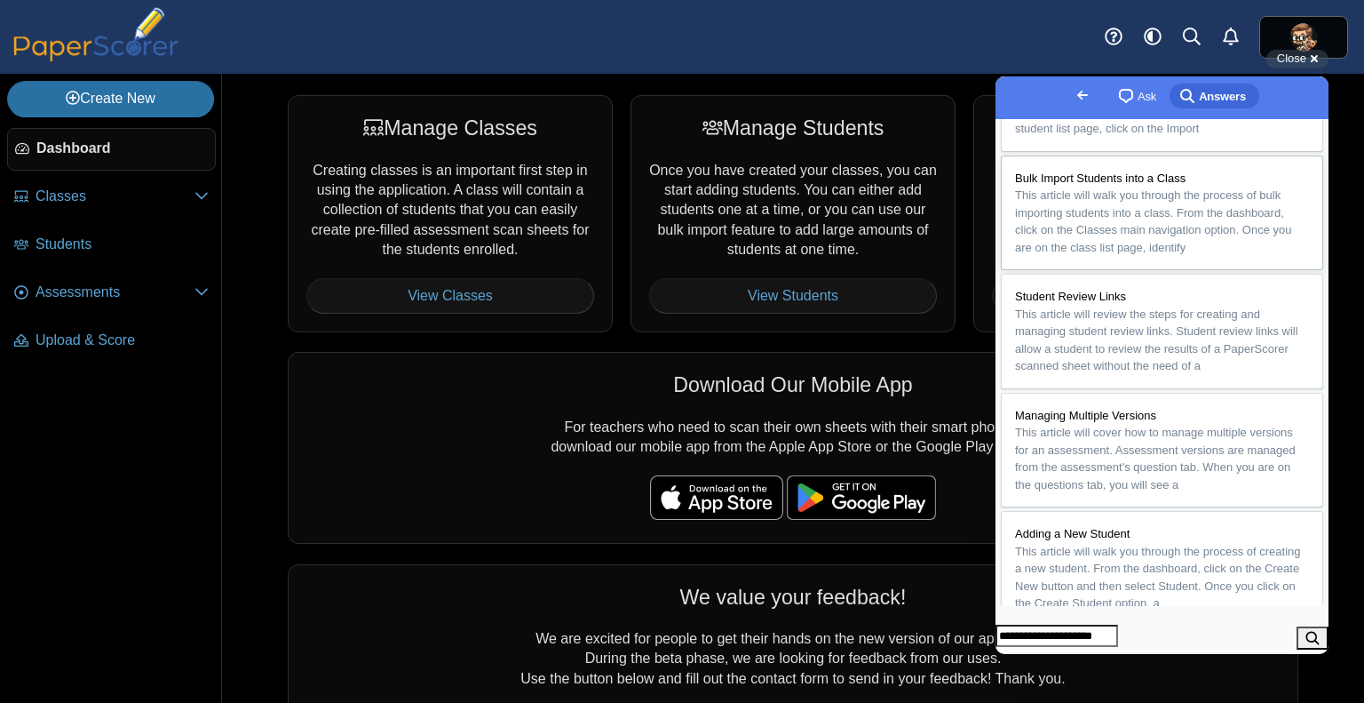
scroll to position [96, 0]
click at [1215, 369] on span "This article will review the steps for creating and managing student review lin…" at bounding box center [1156, 336] width 283 height 66
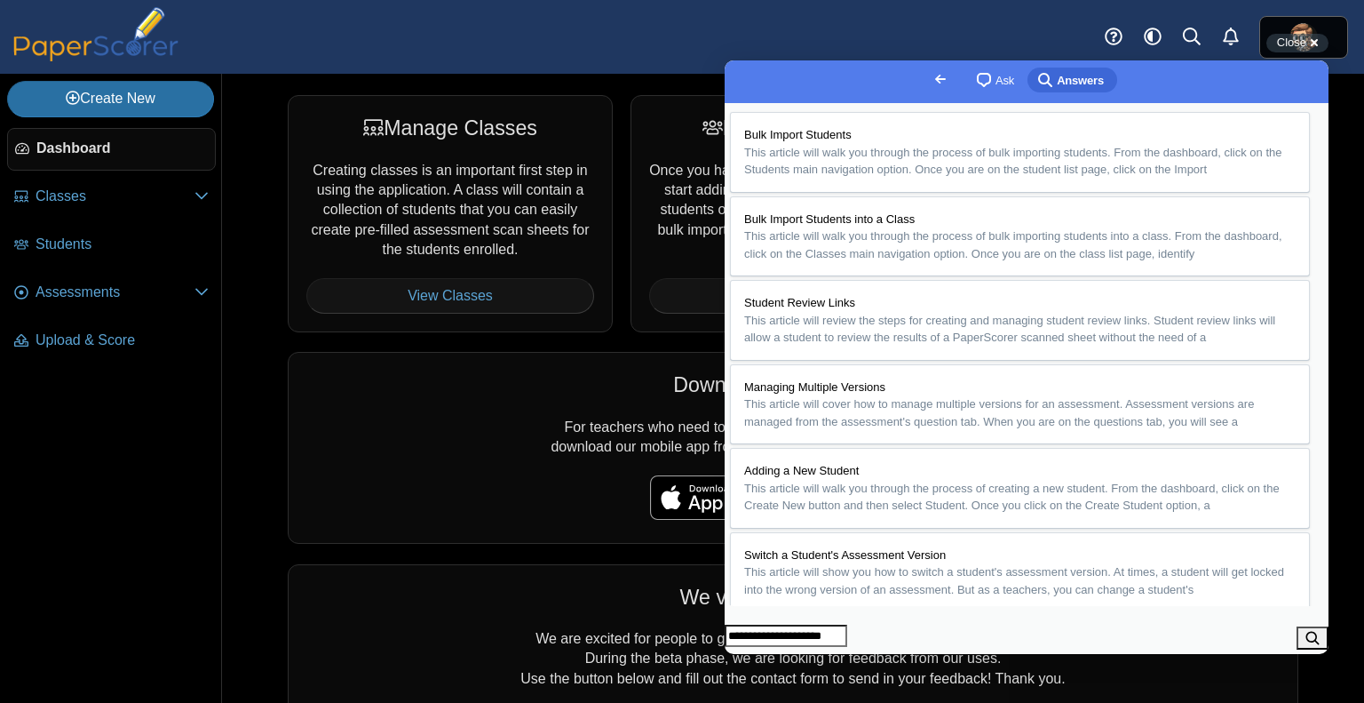
scroll to position [756, 0]
click at [631, 308] on div "Manage Students Once you have created your classes, you can start adding studen…" at bounding box center [793, 213] width 325 height 237
click at [72, 282] on span "Assessments" at bounding box center [115, 292] width 159 height 20
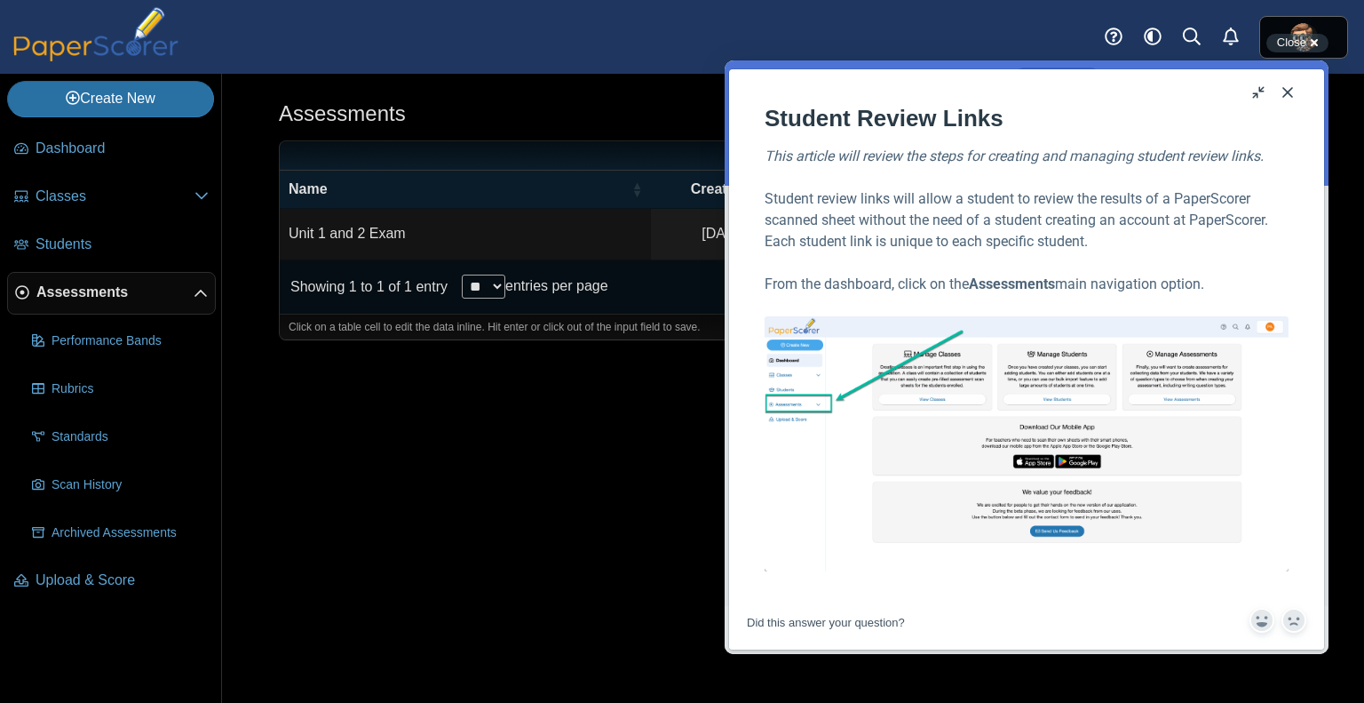
click at [1290, 87] on button "Close" at bounding box center [1288, 92] width 28 height 28
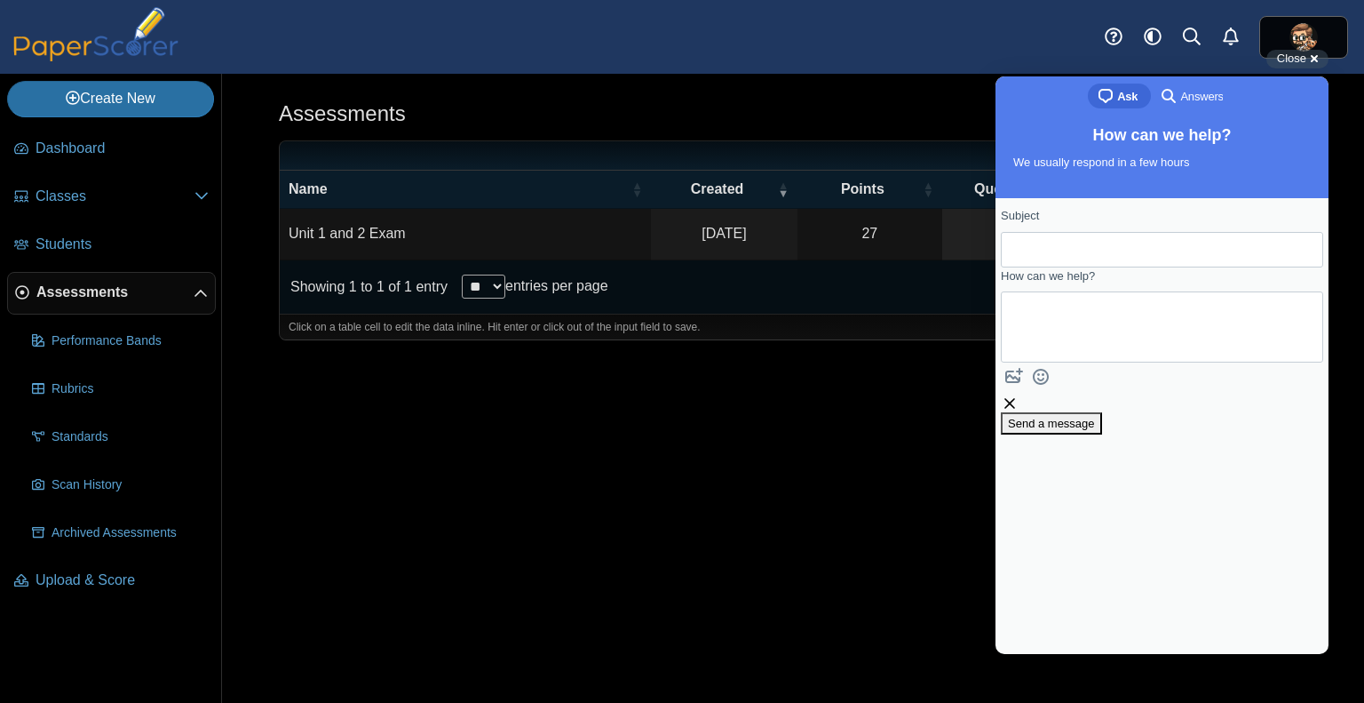
click at [881, 418] on div "Assessments Add assessment 27" at bounding box center [793, 388] width 1142 height 629
click at [1106, 33] on use at bounding box center [1113, 36] width 17 height 17
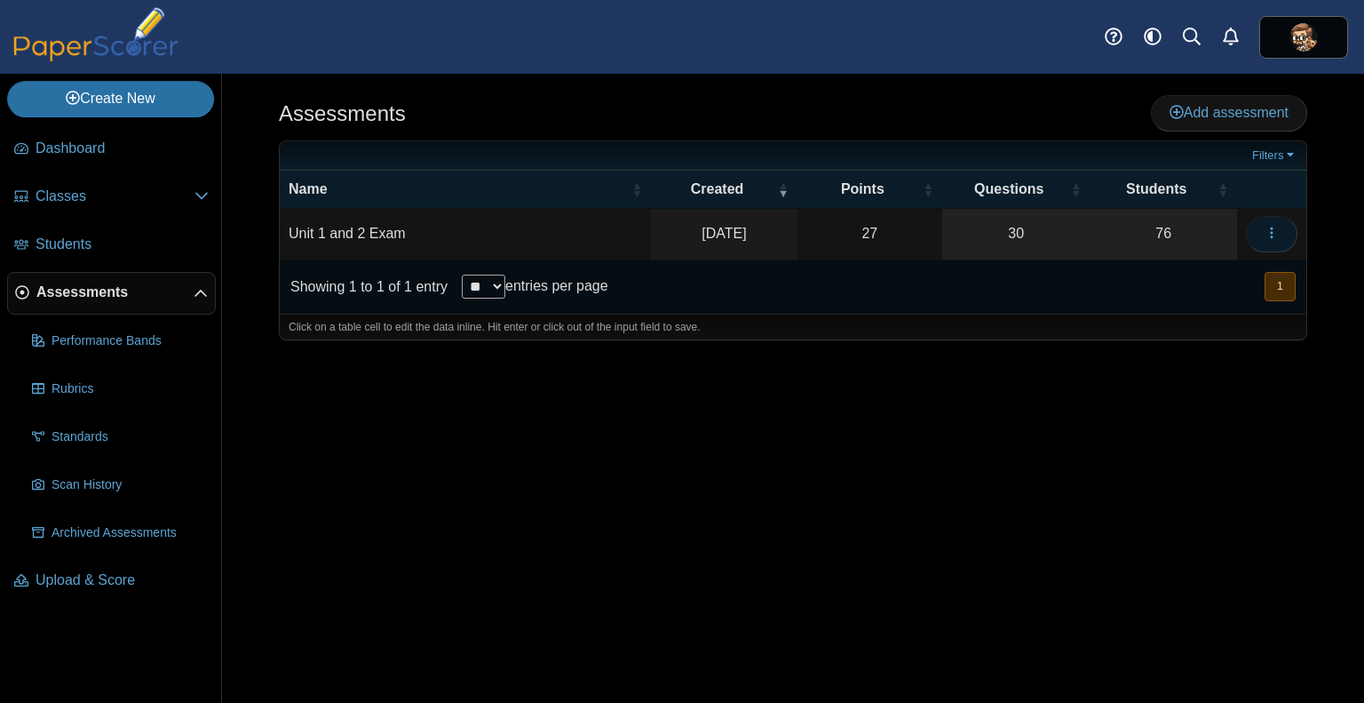
click at [1276, 234] on icon "button" at bounding box center [1272, 233] width 14 height 14
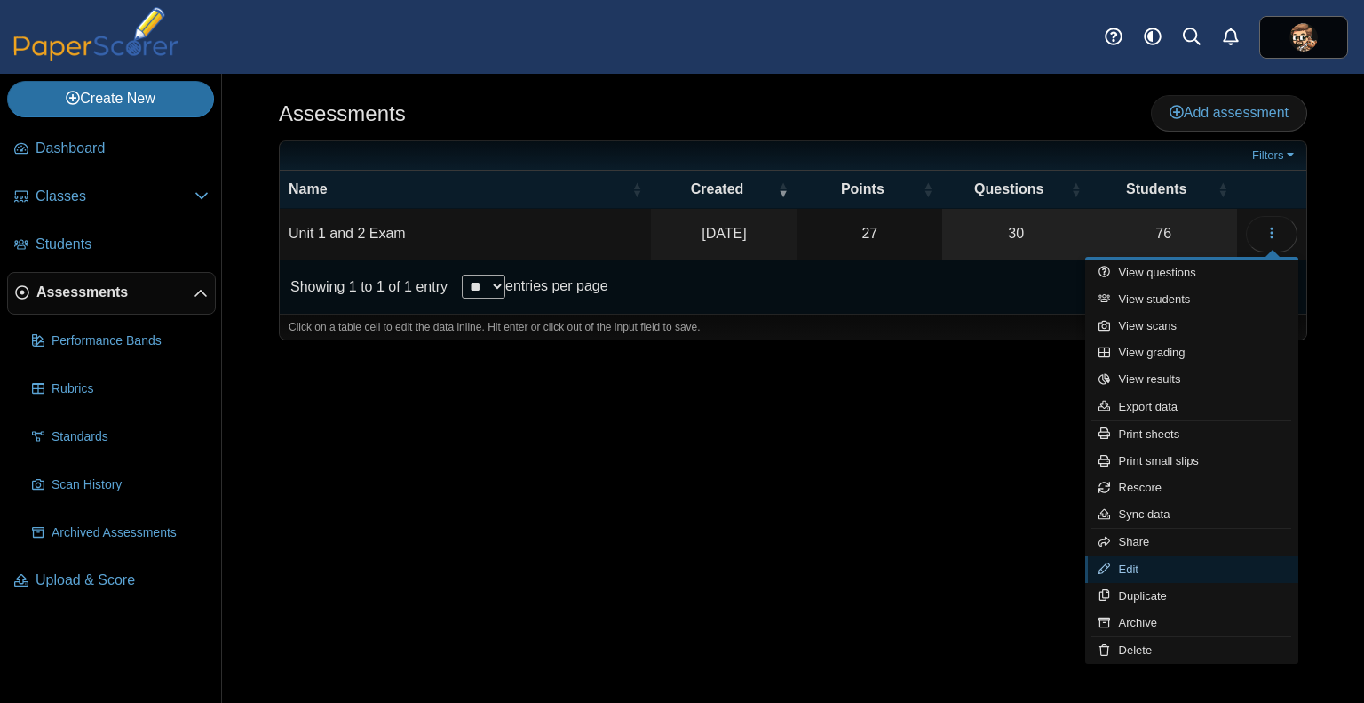
click at [1148, 568] on link "Edit" at bounding box center [1191, 569] width 213 height 27
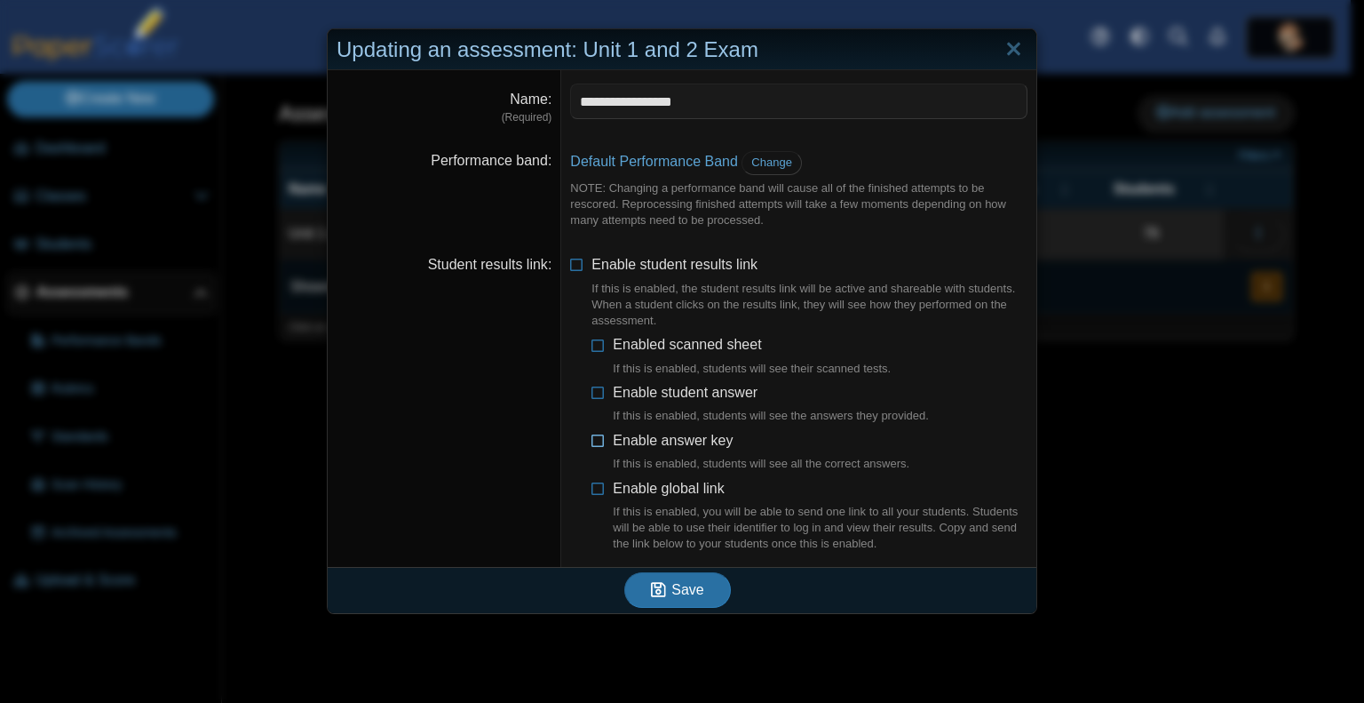
click at [654, 445] on span "Enable answer key If this is enabled, students will see all the correct answers." at bounding box center [761, 453] width 297 height 40
click at [659, 488] on span "Enable global link If this is enabled, you will be able to send one link to all…" at bounding box center [820, 517] width 415 height 72
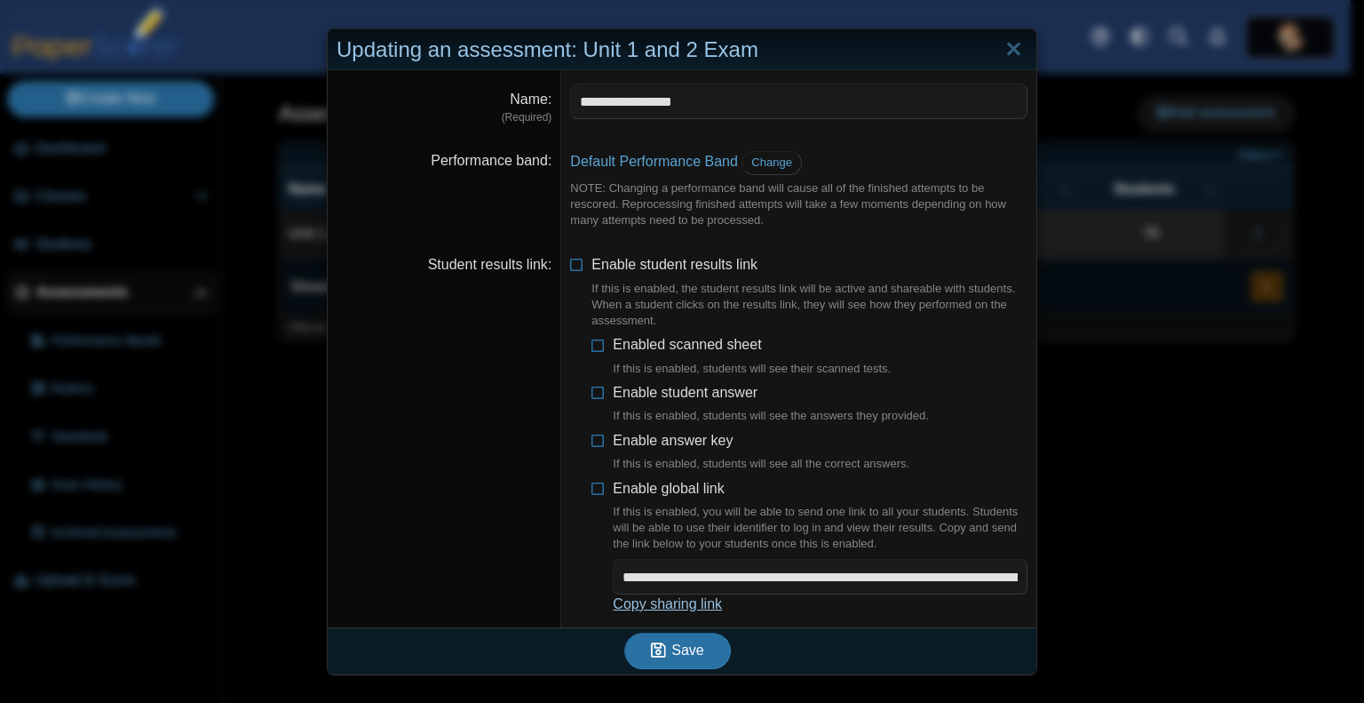
click at [643, 603] on link "Copy sharing link" at bounding box center [667, 603] width 109 height 15
type textarea "**********"
click at [687, 658] on button "Save" at bounding box center [677, 650] width 107 height 36
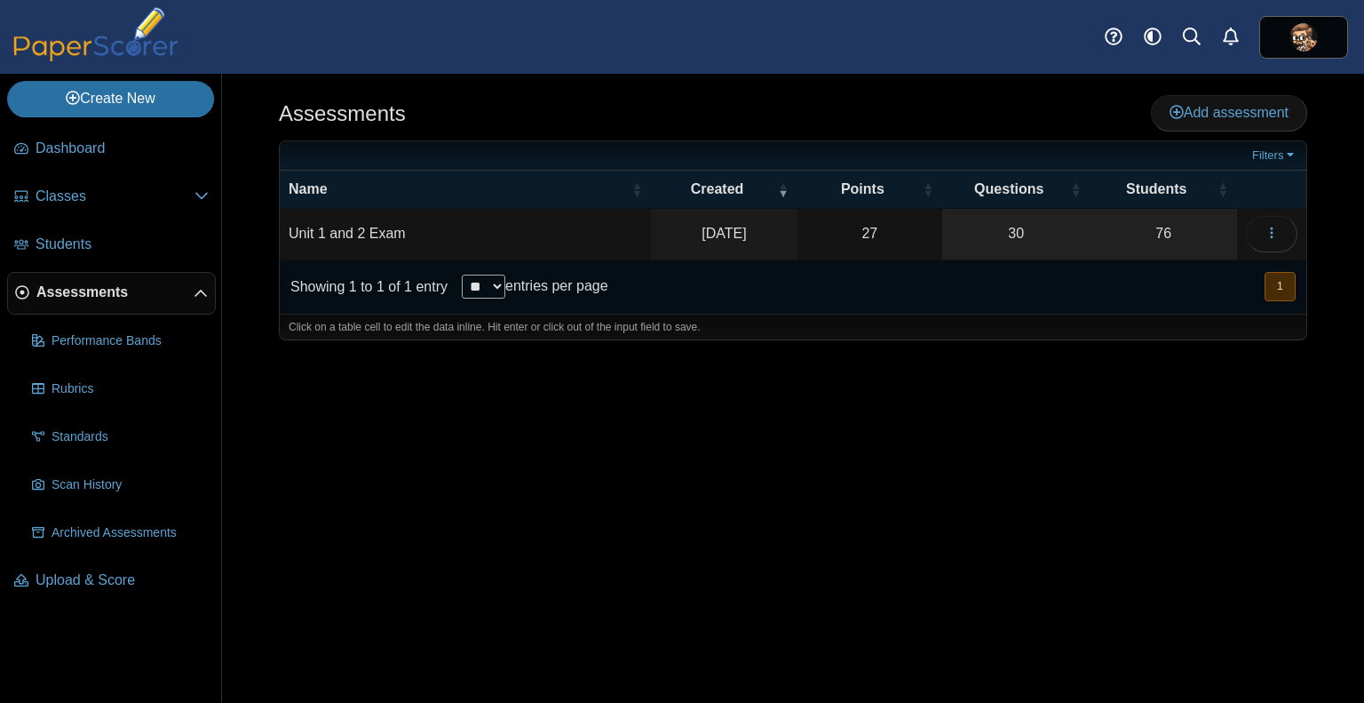
click at [813, 466] on div "Assessments Add assessment 27" at bounding box center [793, 388] width 1142 height 629
click at [1270, 232] on icon "button" at bounding box center [1272, 233] width 14 height 14
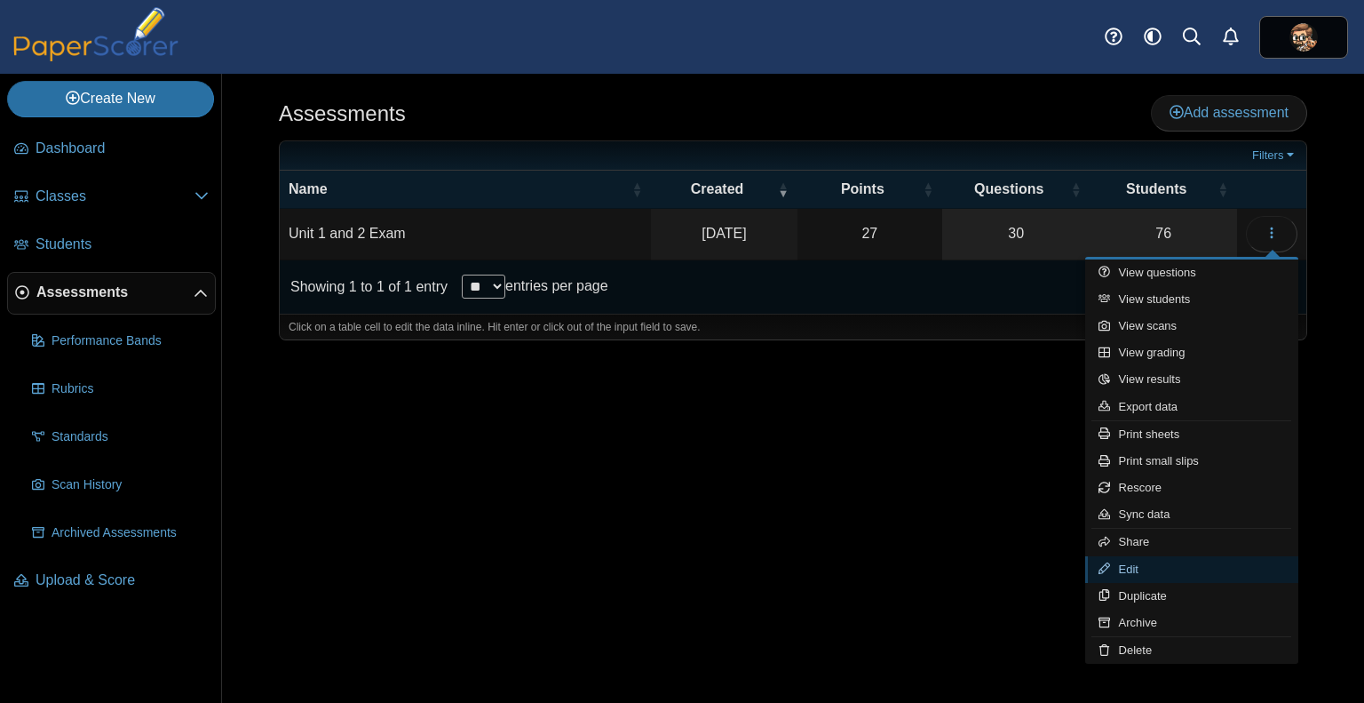
click at [1144, 565] on link "Edit" at bounding box center [1191, 569] width 213 height 27
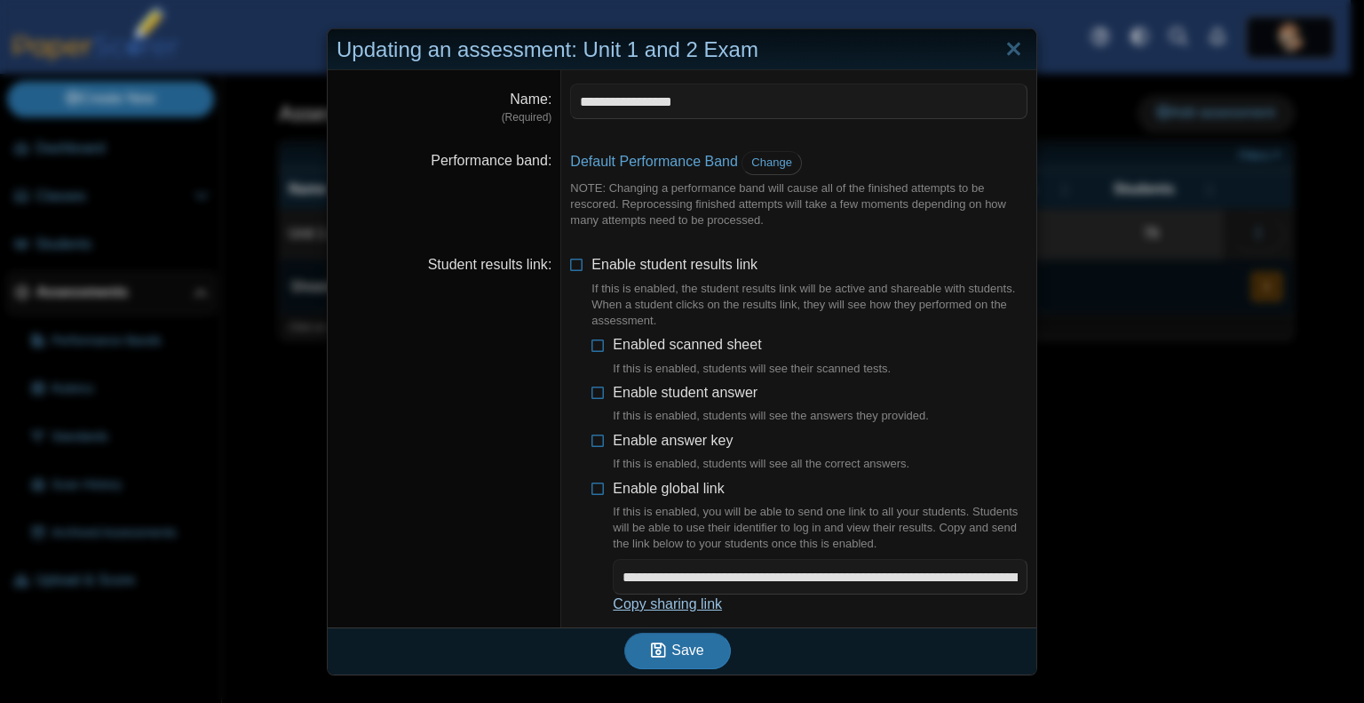
click at [672, 610] on link "Copy sharing link" at bounding box center [667, 603] width 109 height 15
type textarea "**********"
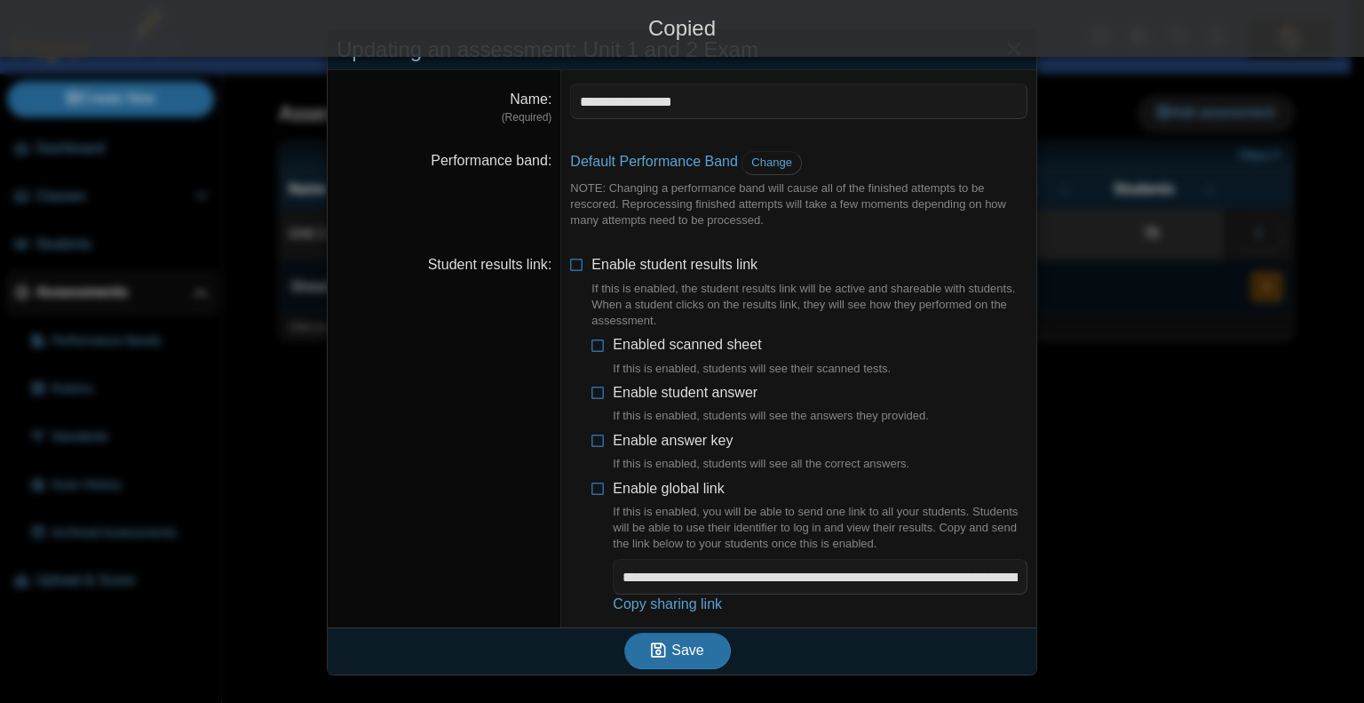
click at [1287, 454] on div "**********" at bounding box center [682, 351] width 1364 height 703
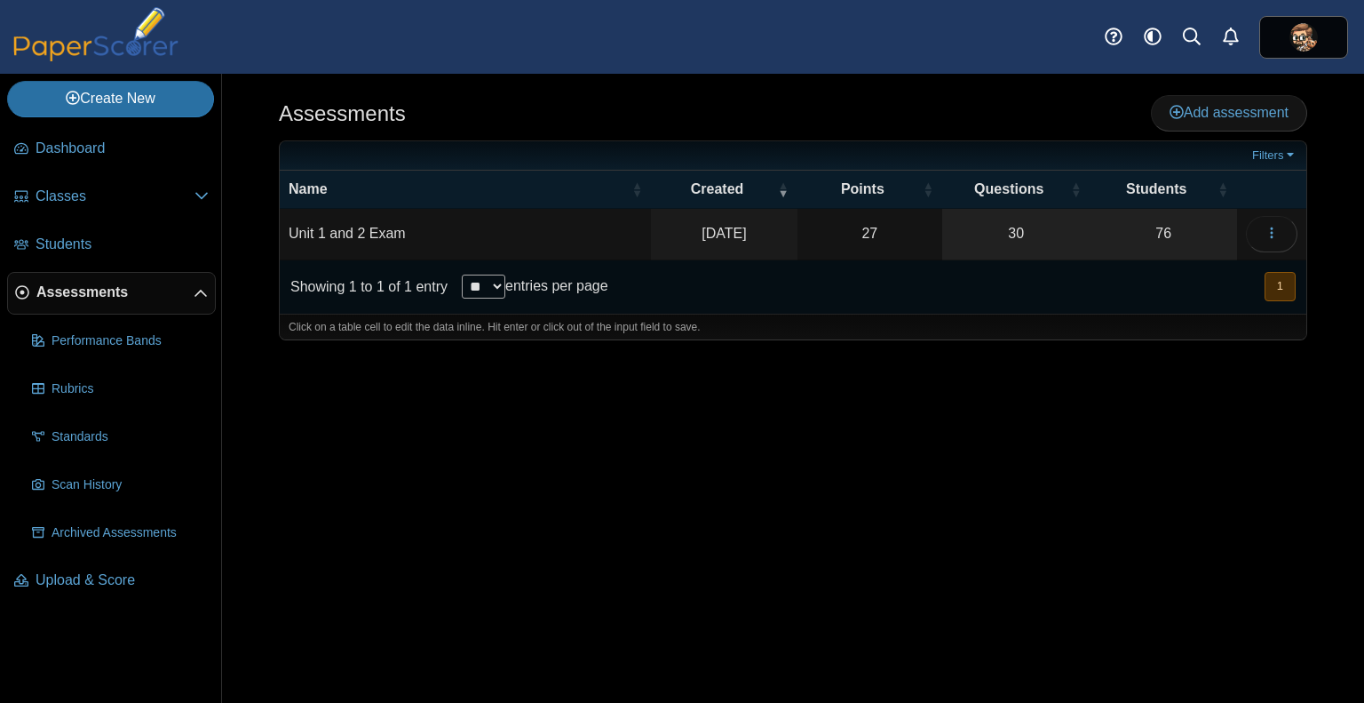
click at [763, 95] on div "Assessments Add assessment" at bounding box center [793, 115] width 1029 height 40
click at [1265, 238] on icon "button" at bounding box center [1272, 233] width 14 height 14
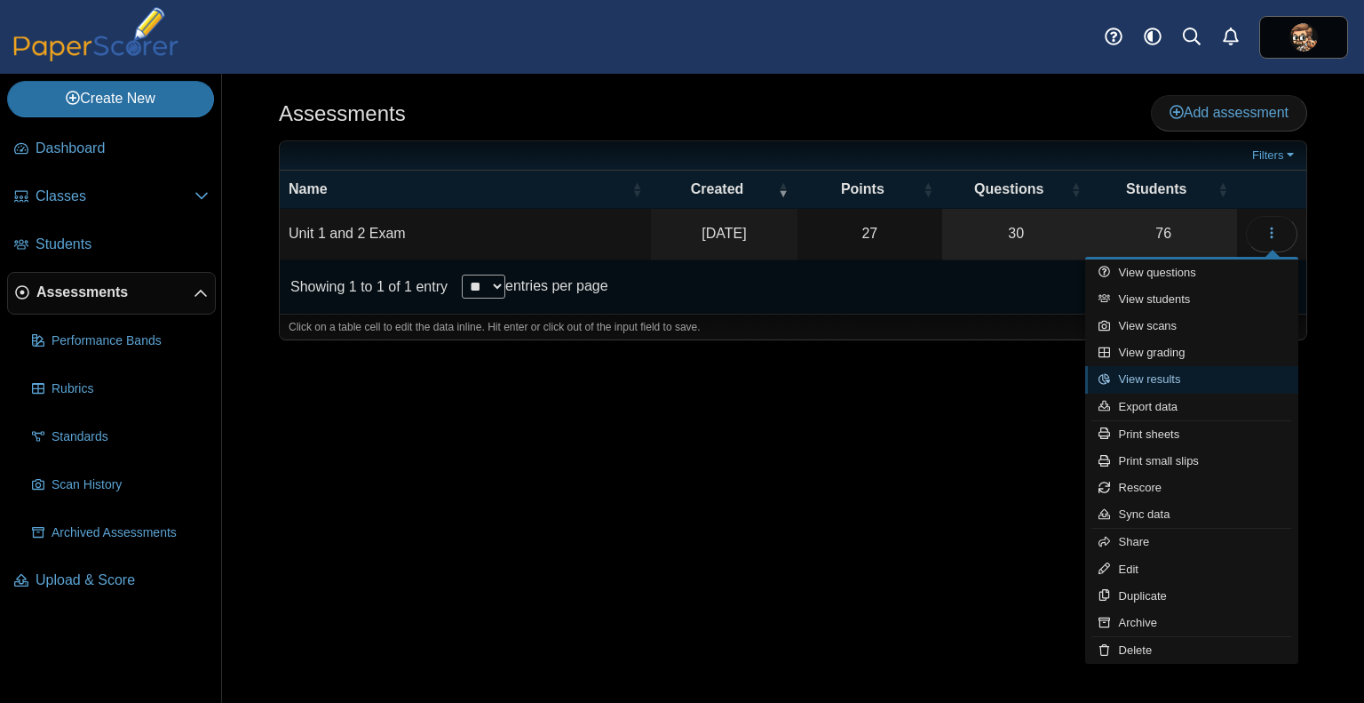
click at [1169, 372] on link "View results" at bounding box center [1191, 379] width 213 height 27
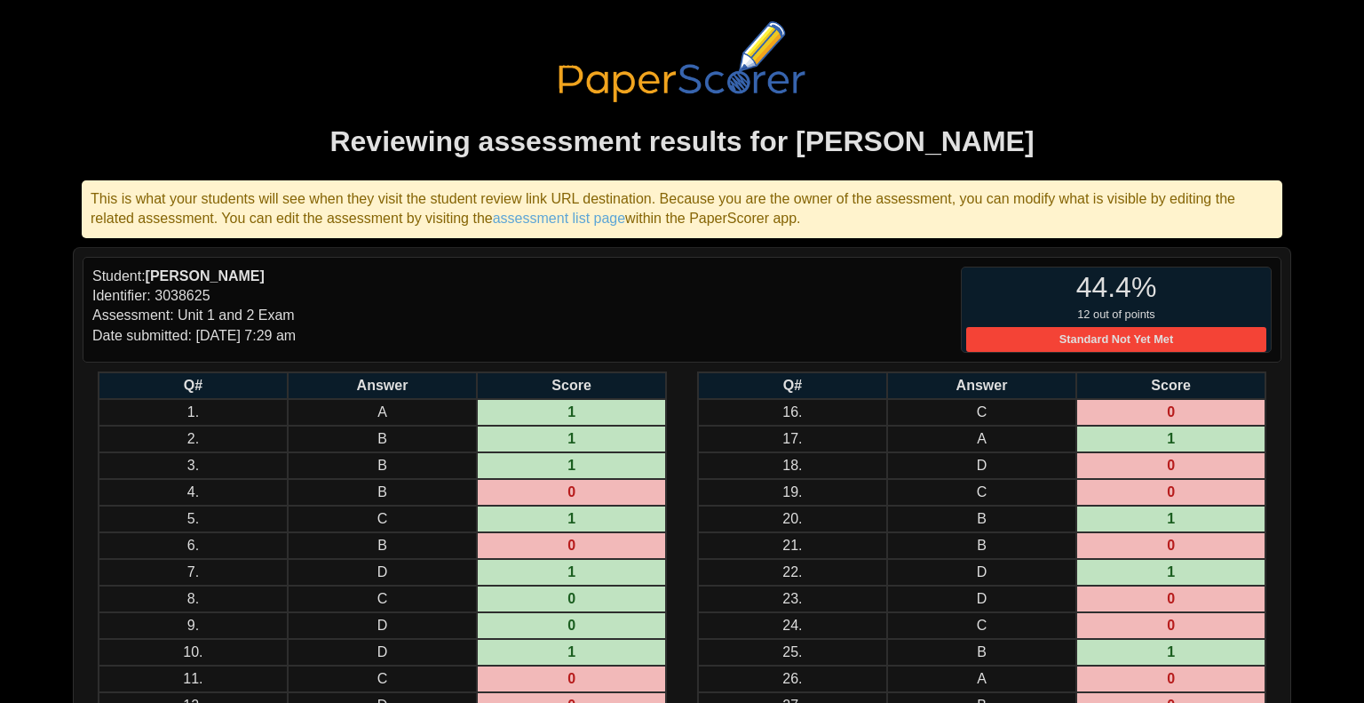
click at [999, 145] on h1 "Reviewing assessment results for [PERSON_NAME]" at bounding box center [682, 142] width 1219 height 40
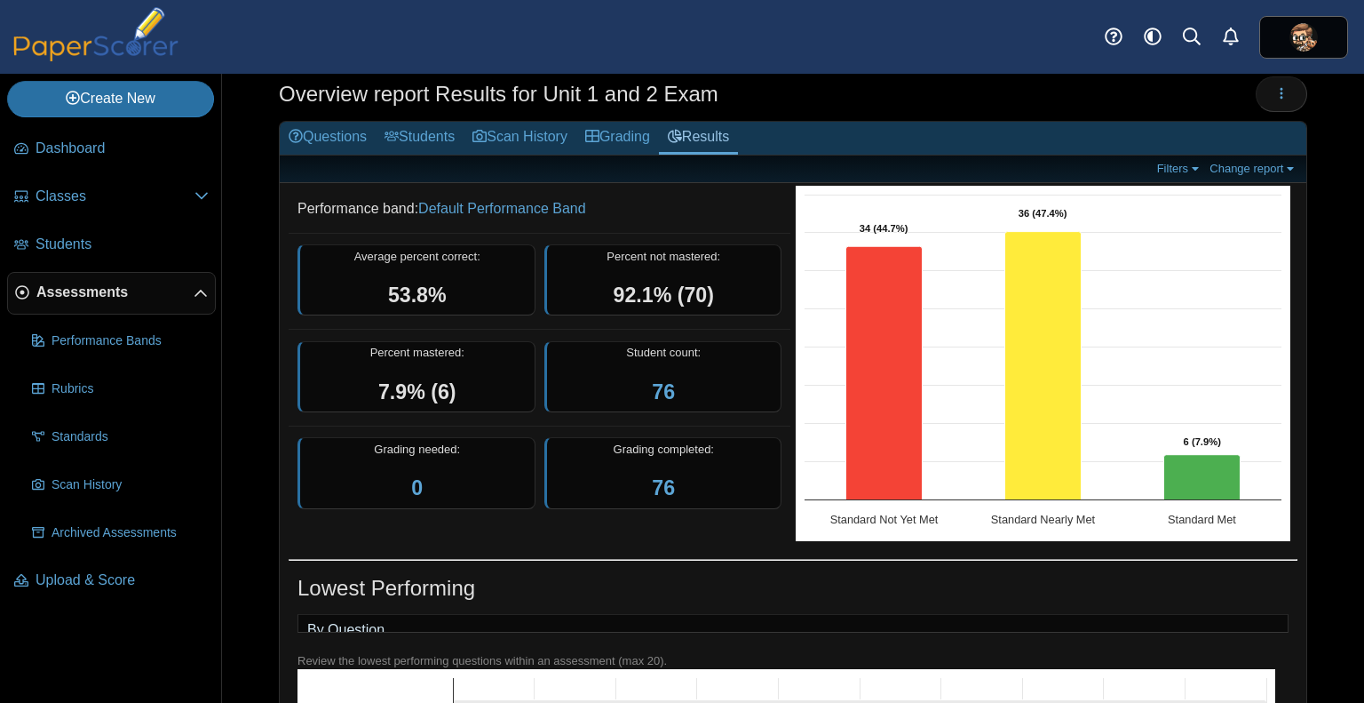
scroll to position [43, 0]
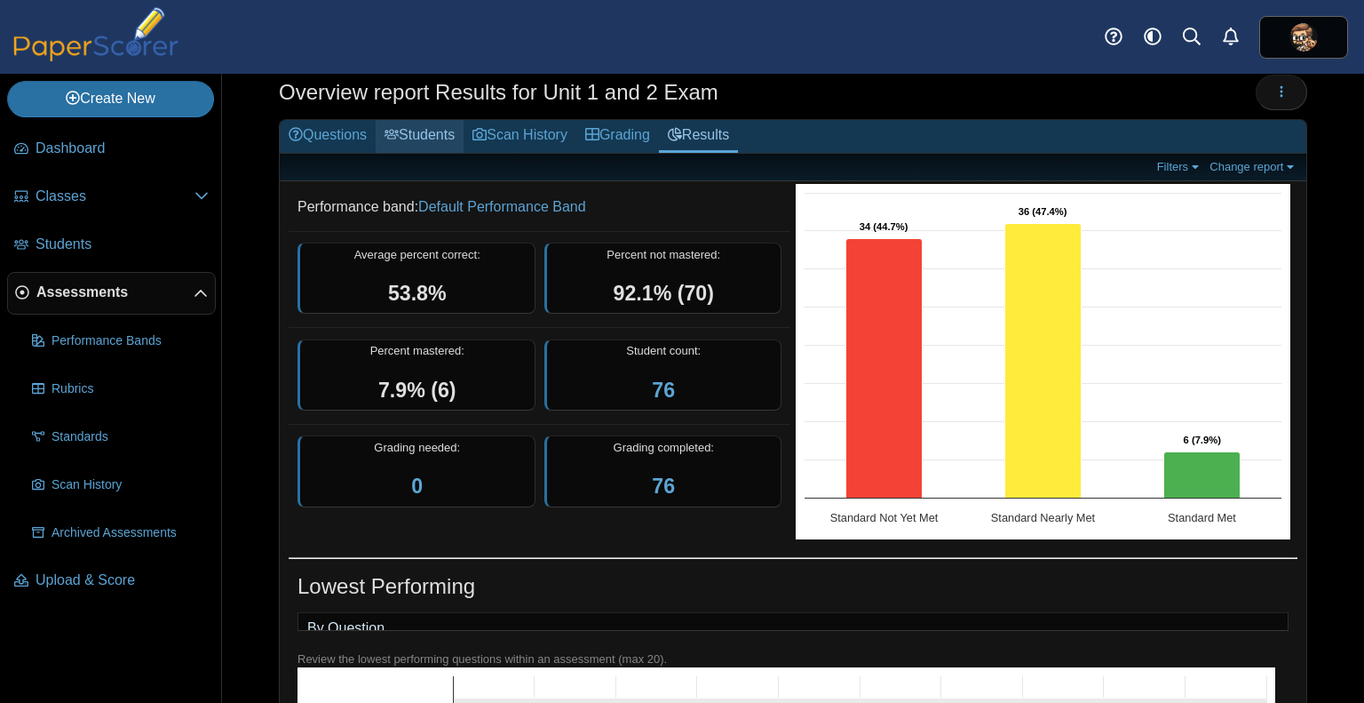
click at [444, 145] on link "Students" at bounding box center [420, 136] width 88 height 33
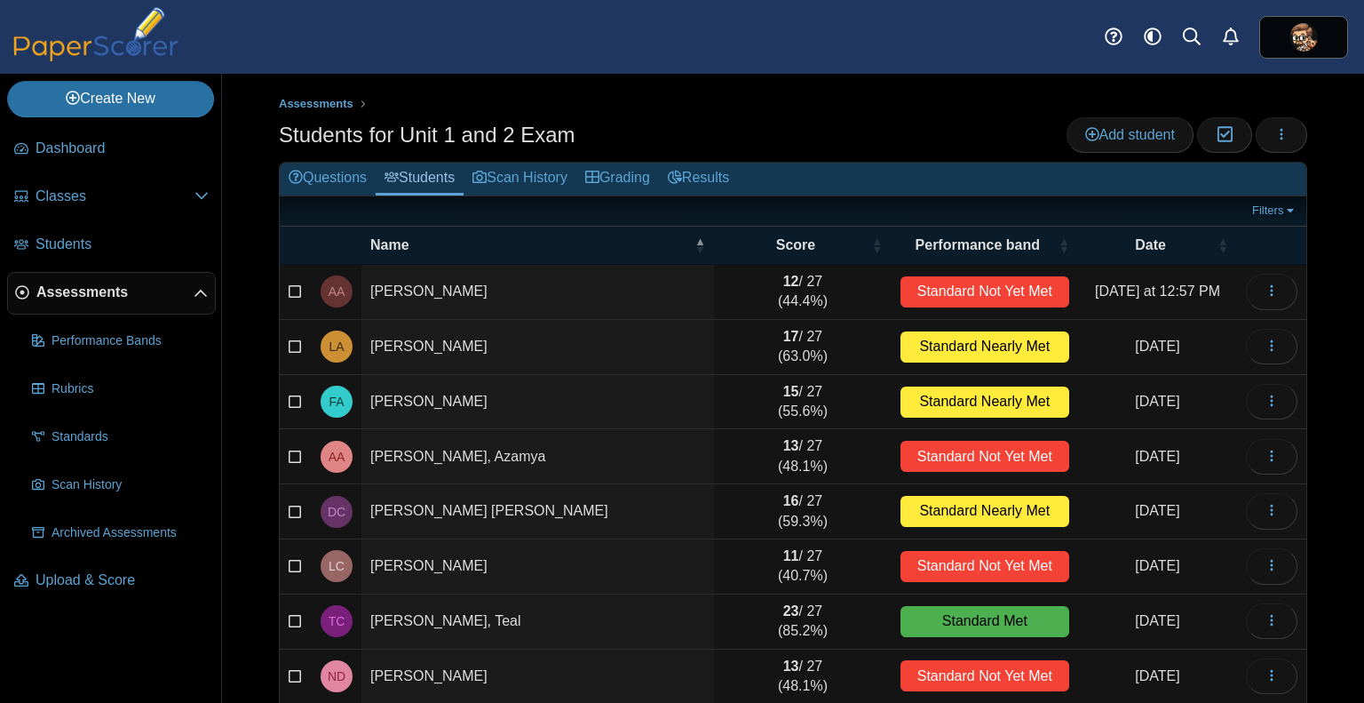
scroll to position [178, 0]
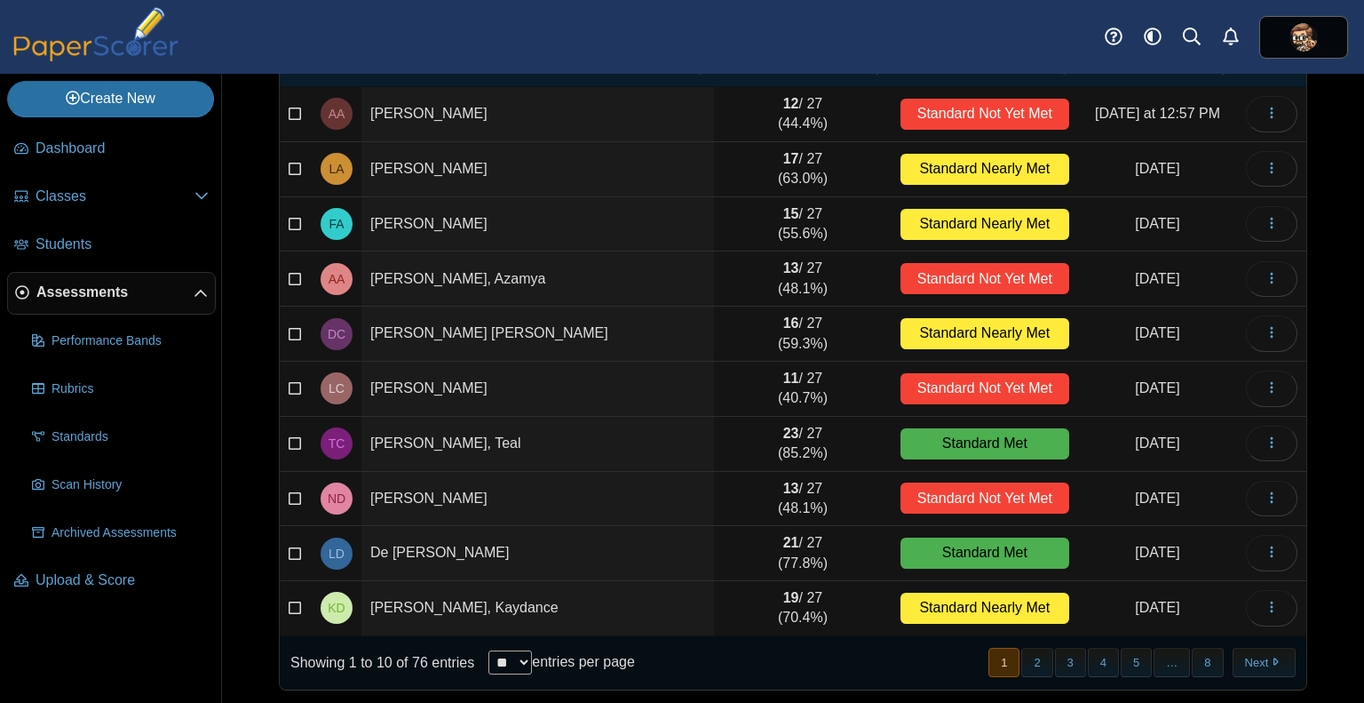
click at [529, 650] on select "** ** ** ***" at bounding box center [511, 662] width 44 height 24
select select "***"
click at [489, 650] on select "** ** ** ***" at bounding box center [511, 662] width 44 height 24
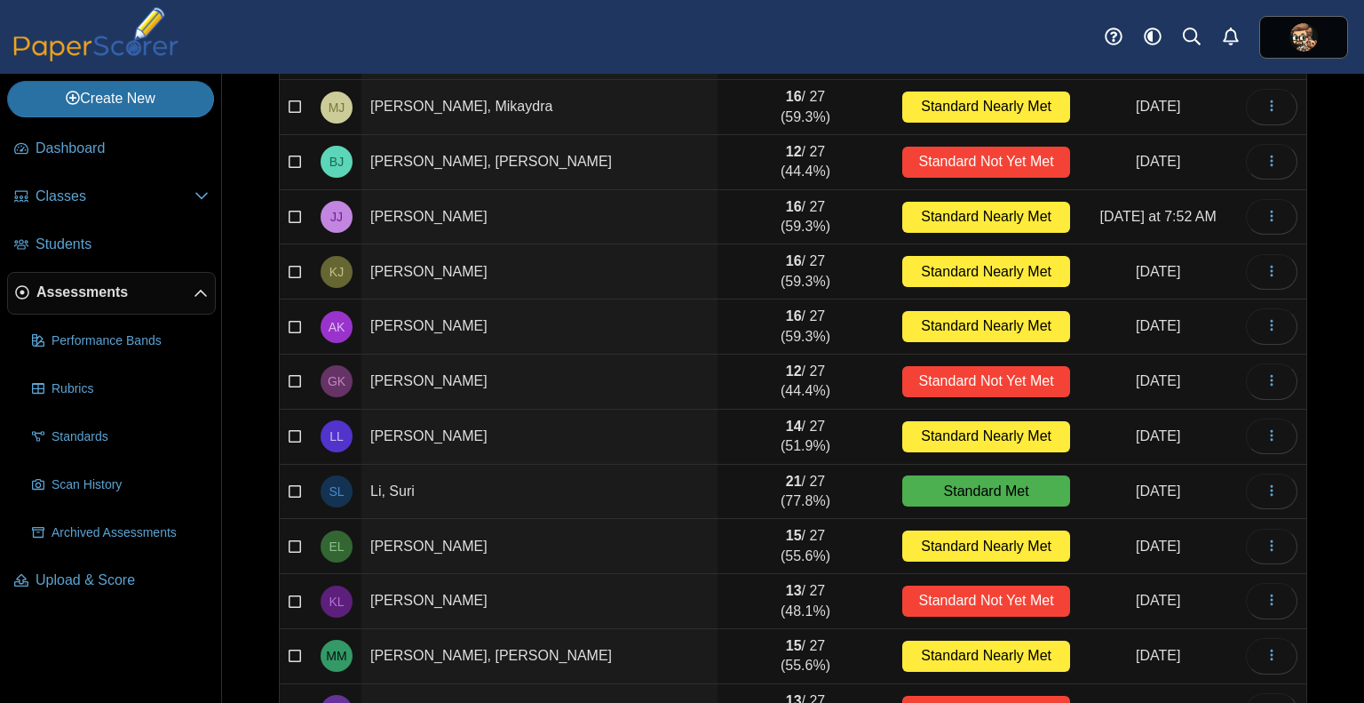
scroll to position [1170, 0]
